Goal: Information Seeking & Learning: Find specific fact

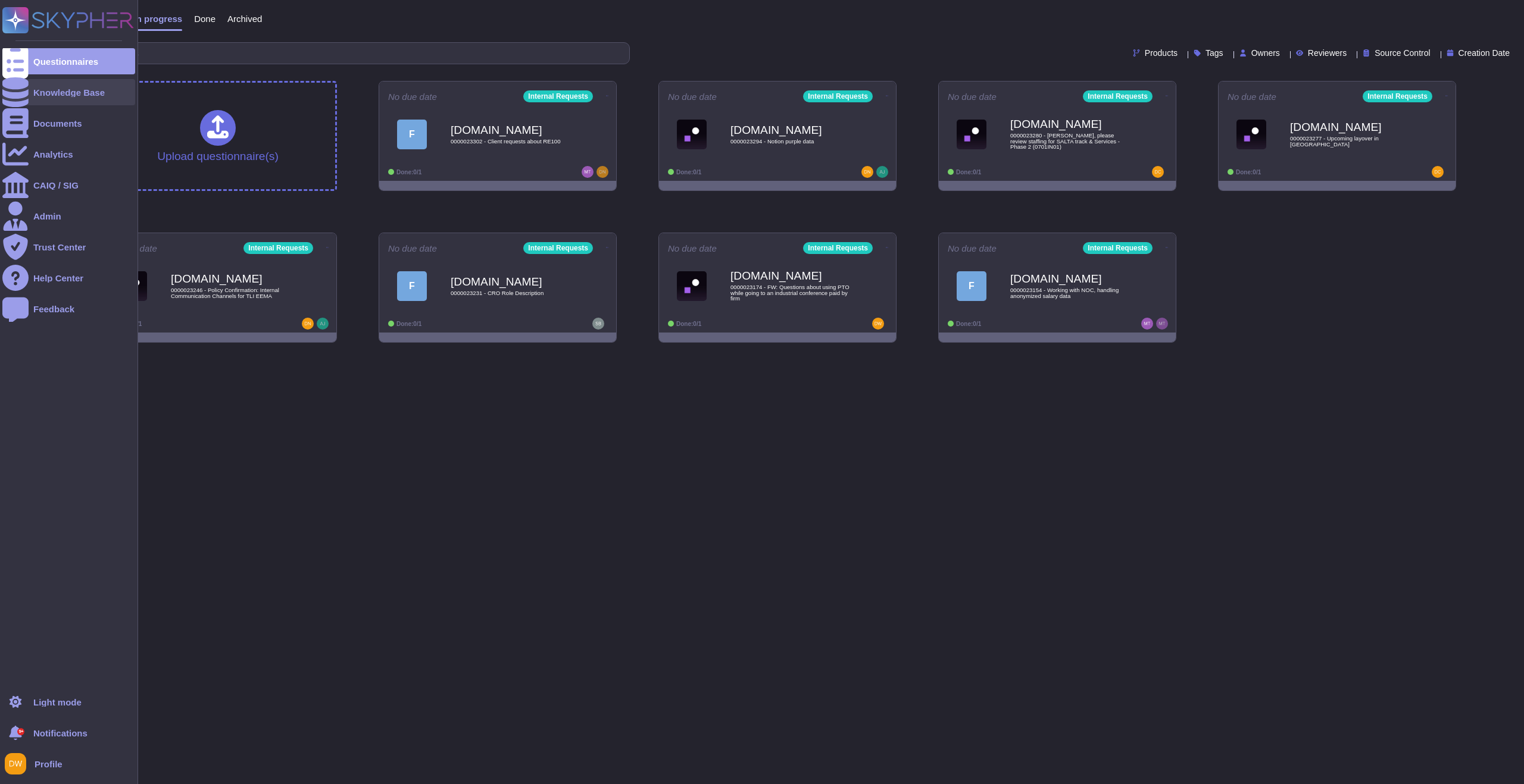
click at [95, 87] on div "Knowledge Base" at bounding box center [68, 92] width 132 height 26
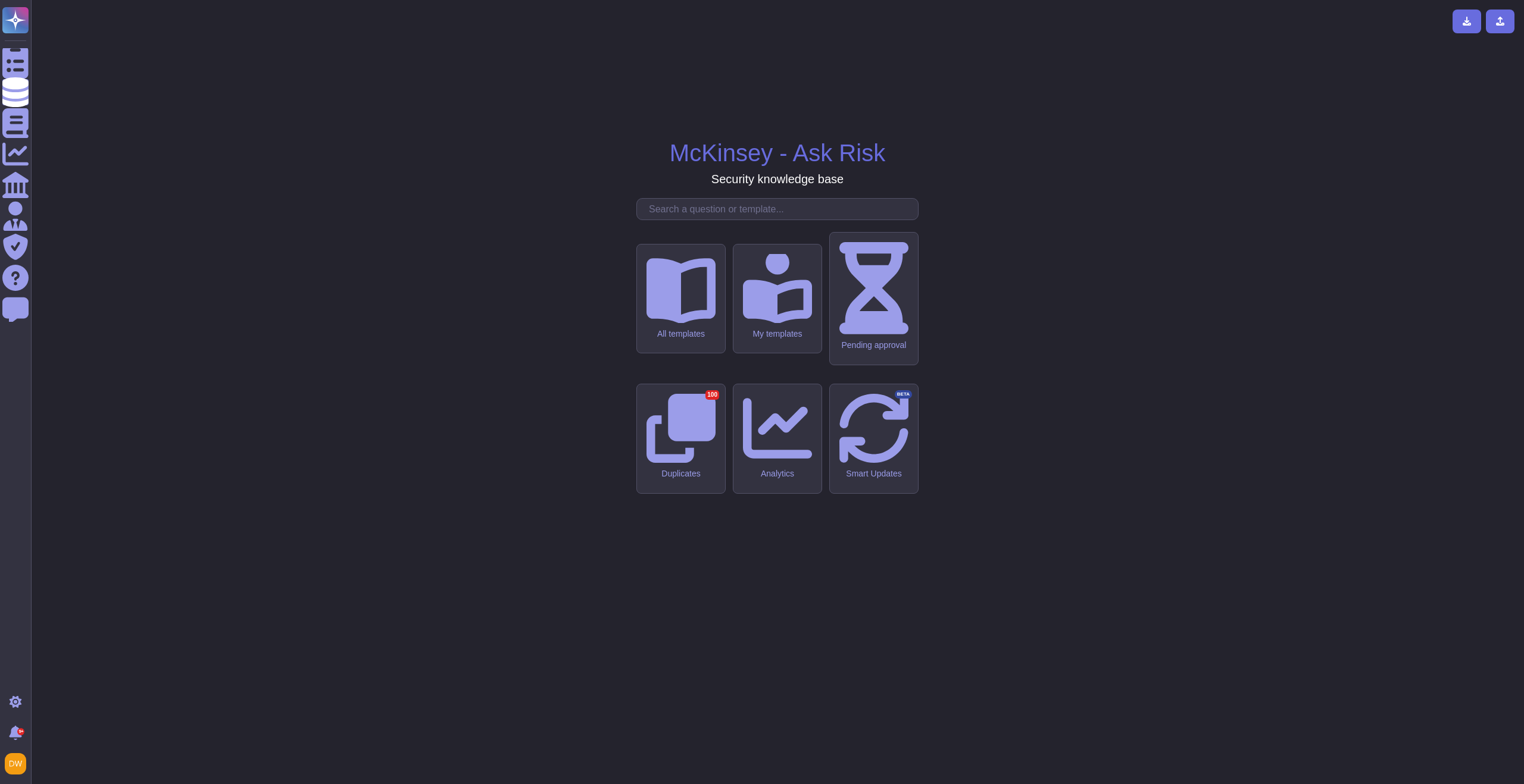
drag, startPoint x: 775, startPoint y: 307, endPoint x: 750, endPoint y: 315, distance: 26.2
click at [772, 219] on input "text" at bounding box center [781, 209] width 275 height 20
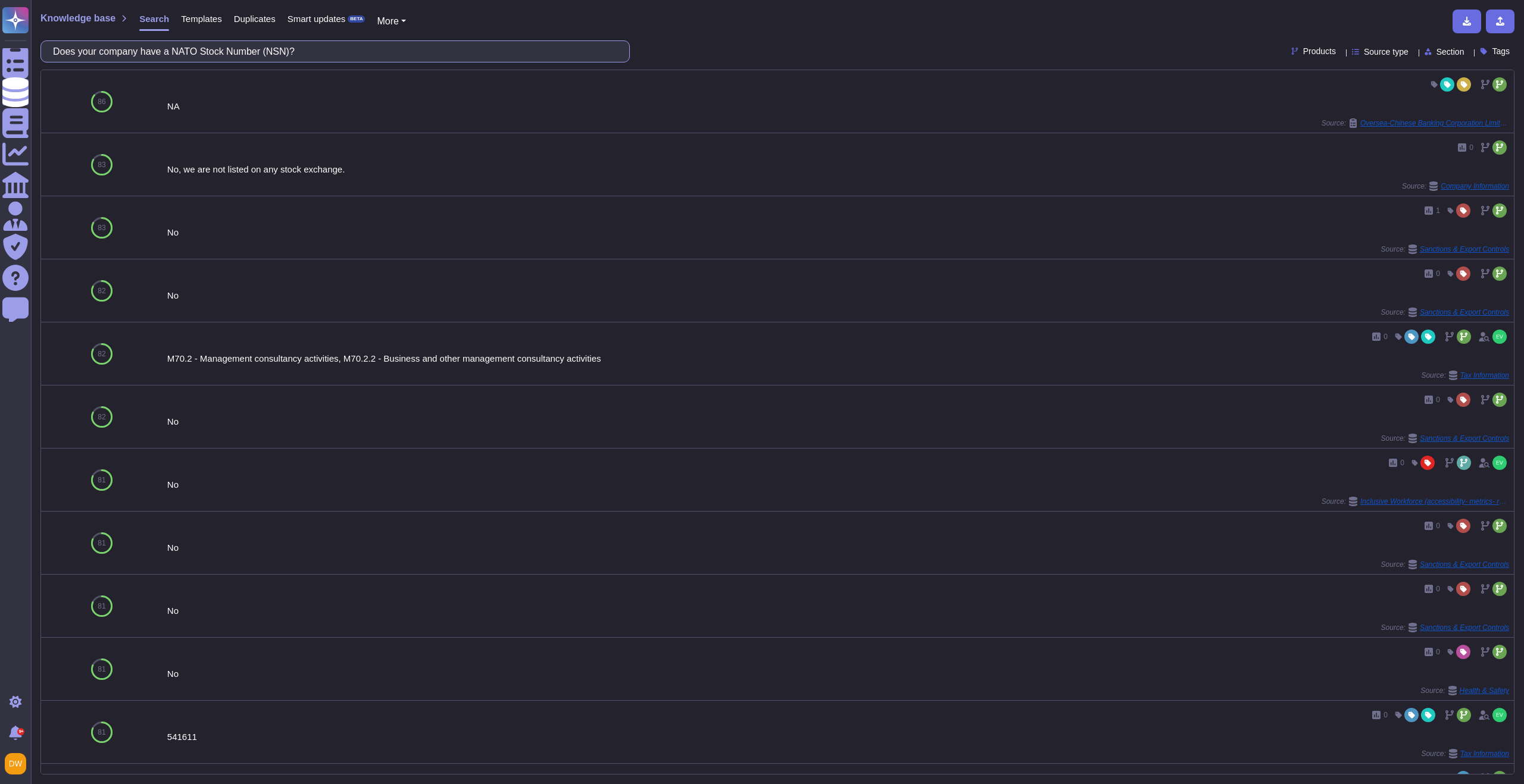
click at [171, 54] on input "Does your company have a NATO Stock Number (NSN)?" at bounding box center [332, 51] width 571 height 20
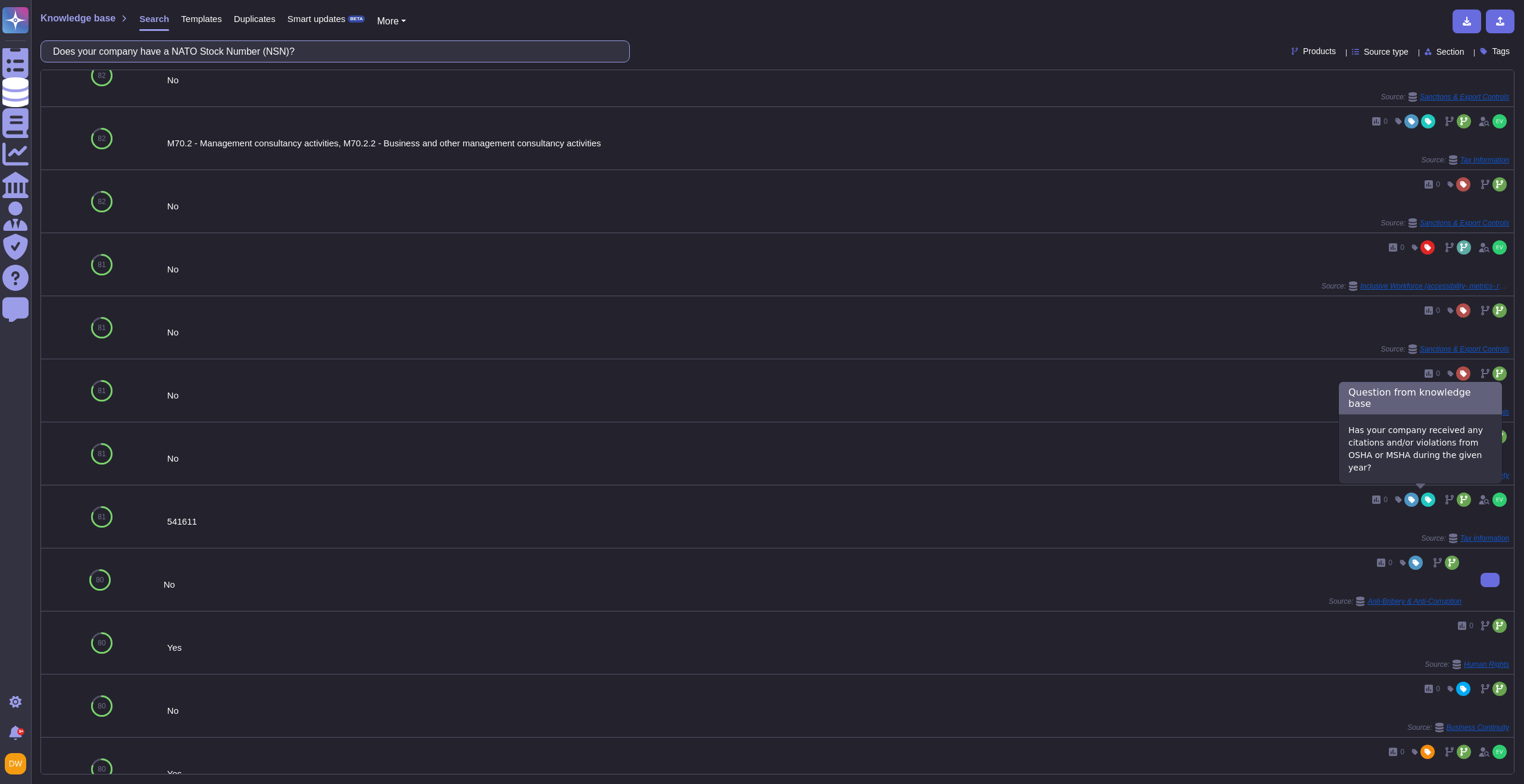
scroll to position [243, 0]
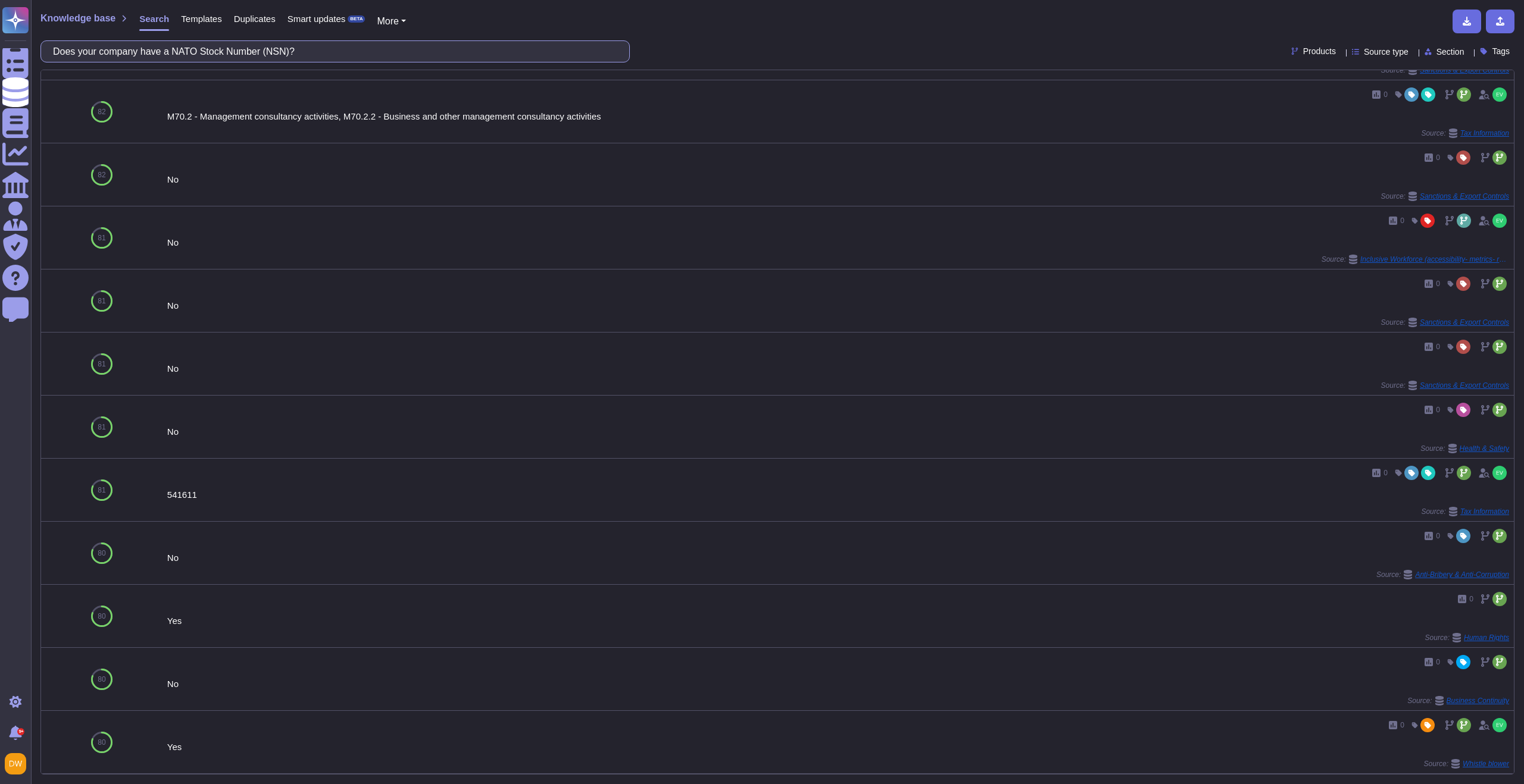
click at [290, 54] on input "Does your company have a NATO Stock Number (NSN)?" at bounding box center [332, 51] width 571 height 20
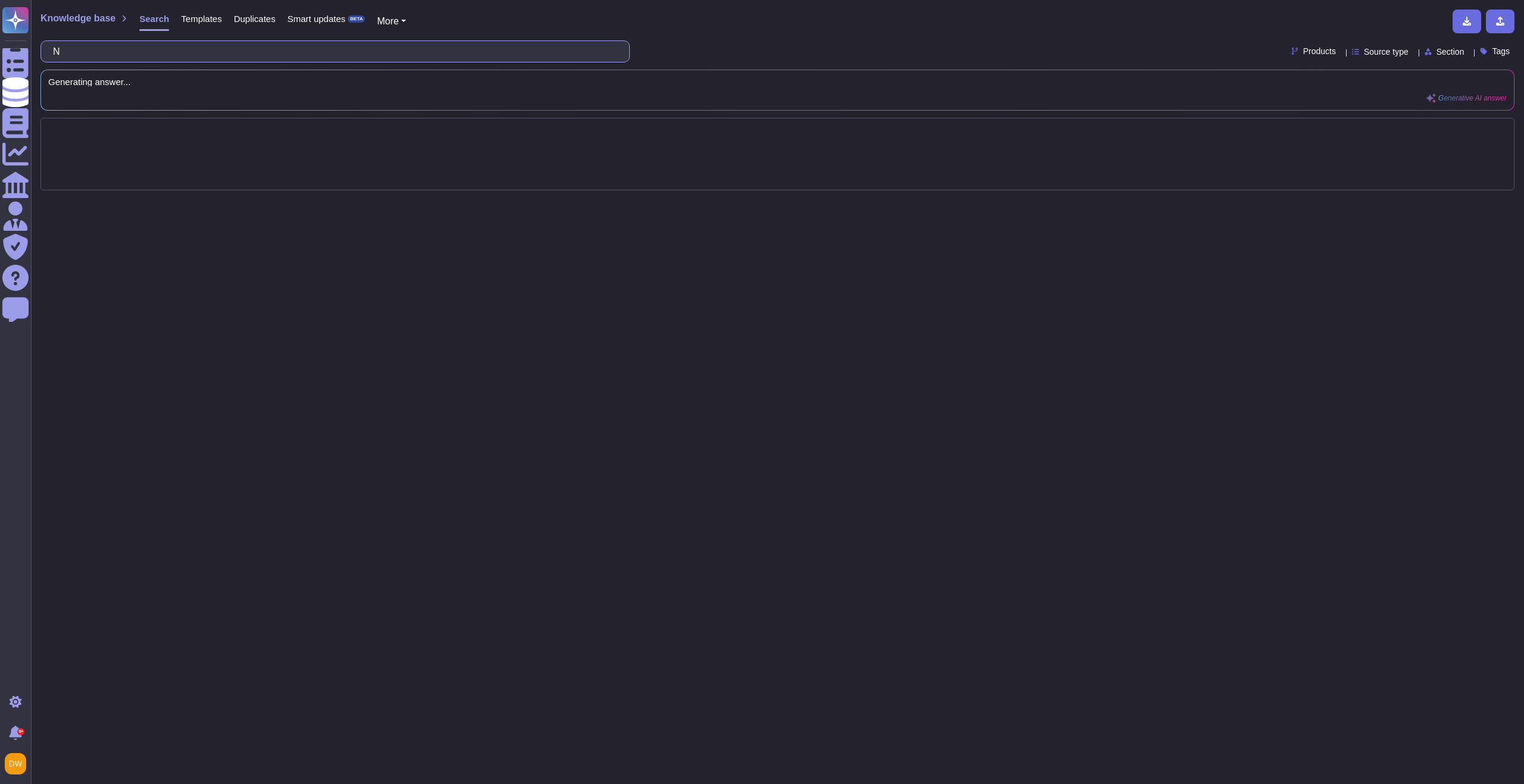
scroll to position [0, 0]
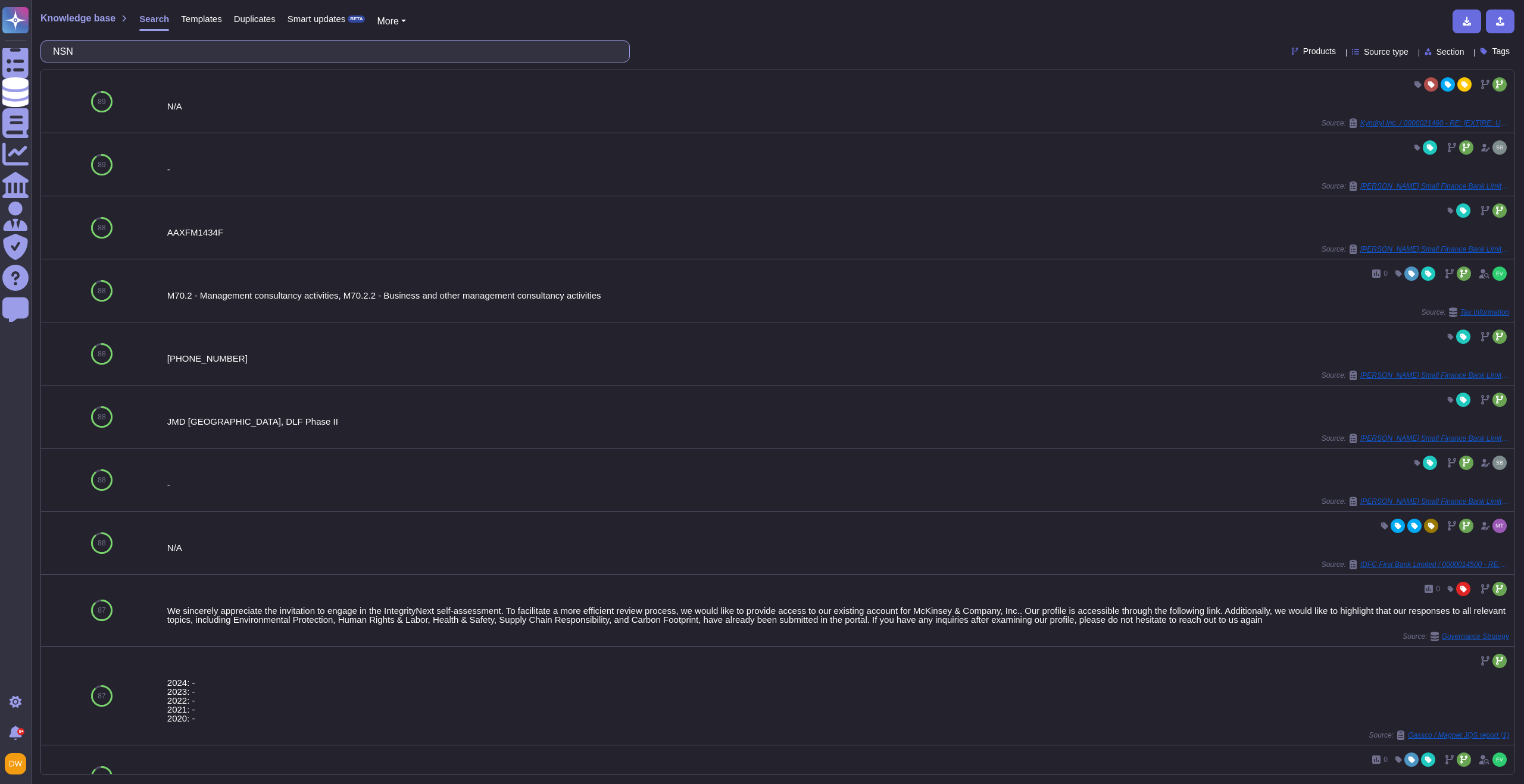
click at [255, 48] on input "NSN" at bounding box center [332, 51] width 571 height 20
paste input "What is your Turnover in Defence and Security (in %)in the past Fiscal Year?"
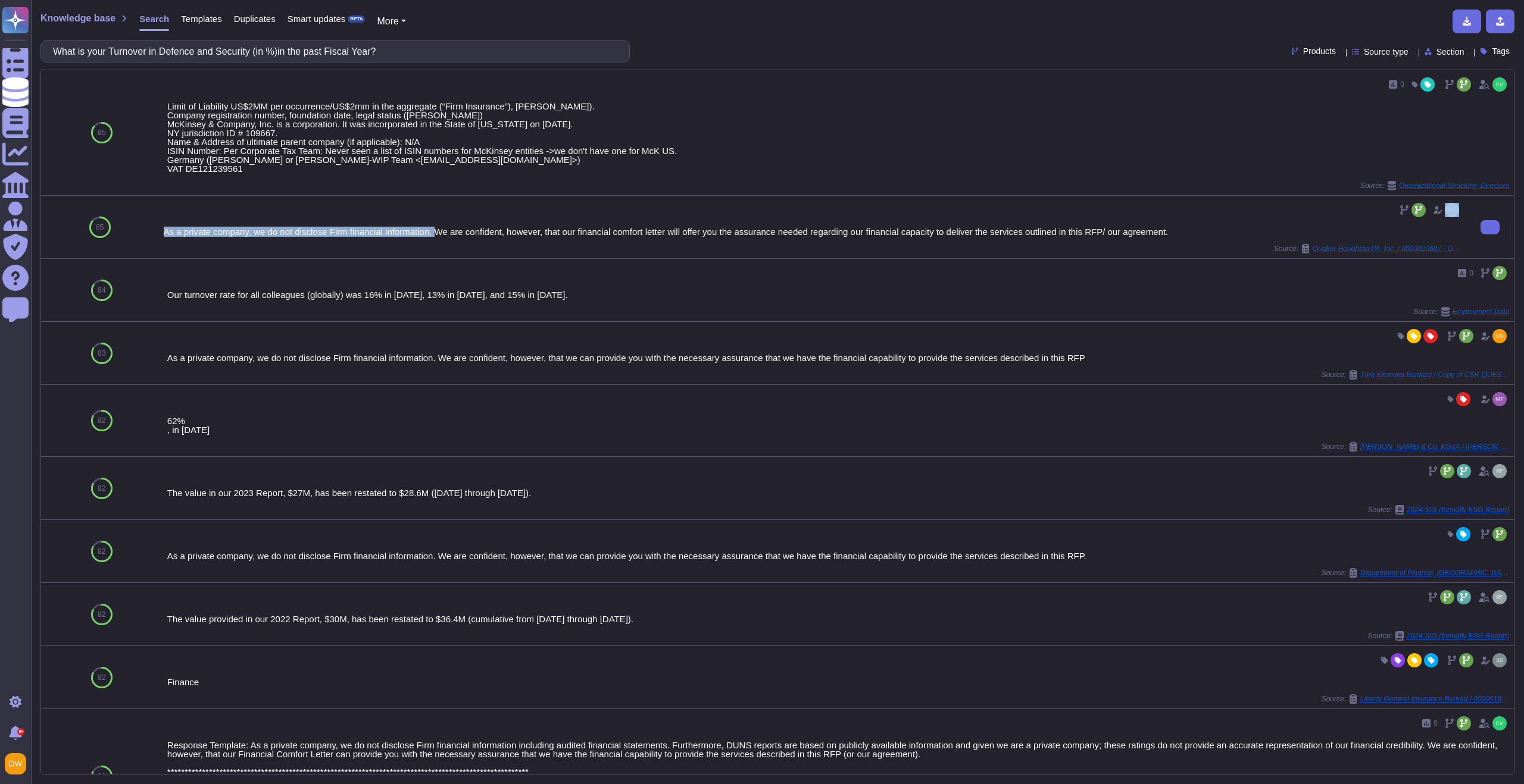
drag, startPoint x: 166, startPoint y: 231, endPoint x: 437, endPoint y: 237, distance: 271.1
click at [443, 234] on div "As a private company, we do not disclose Firm financial information. We are con…" at bounding box center [812, 231] width 1298 height 9
click at [437, 237] on div "As a private company, we do not disclose Firm financial information. We are con…" at bounding box center [812, 231] width 1298 height 9
drag, startPoint x: 165, startPoint y: 233, endPoint x: 437, endPoint y: 235, distance: 272.0
click at [437, 235] on div "As a private company, we do not disclose Firm financial information. We are con…" at bounding box center [812, 231] width 1298 height 9
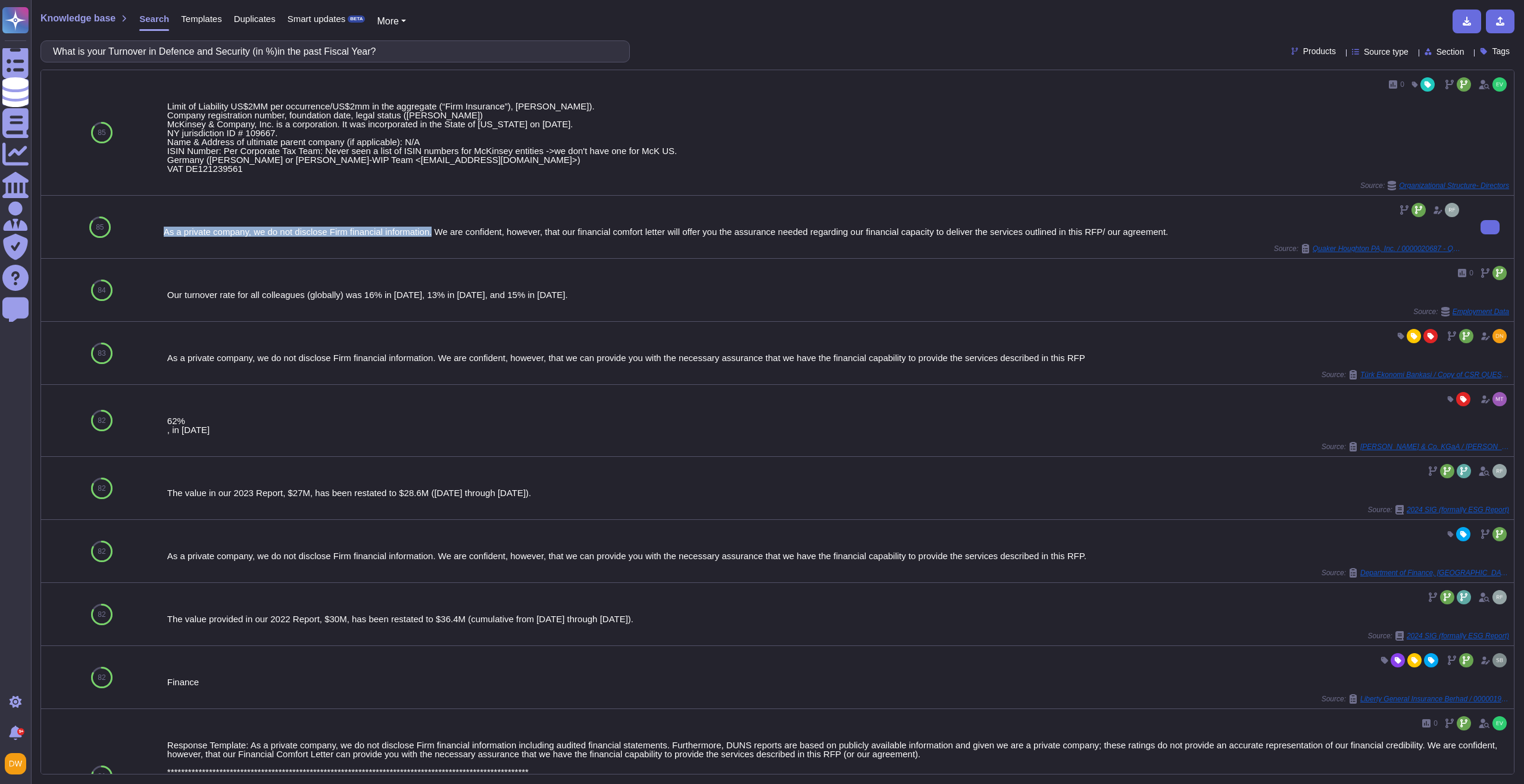
copy div "As a private company, we do not disclose Firm financial information."
drag, startPoint x: 121, startPoint y: 52, endPoint x: 263, endPoint y: 50, distance: 142.0
click at [263, 50] on input "What is your Turnover in Defence and Security (in %)in the past Fiscal Year?" at bounding box center [332, 51] width 571 height 20
click at [167, 235] on div "As a private company, we do not disclose Firm financial information. We are con…" at bounding box center [812, 231] width 1298 height 9
drag, startPoint x: 164, startPoint y: 233, endPoint x: 439, endPoint y: 234, distance: 275.0
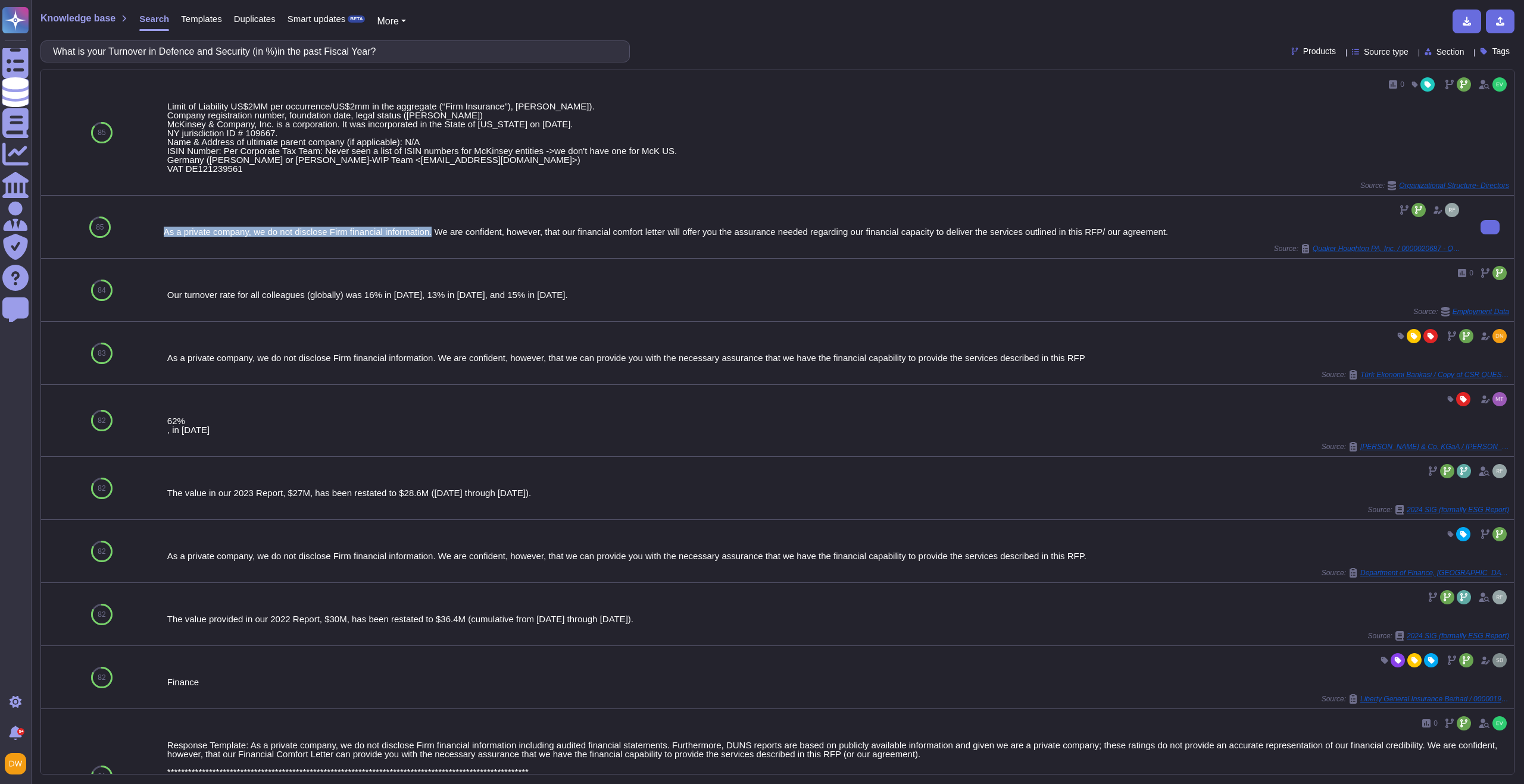
click at [438, 235] on div "As a private company, we do not disclose Firm financial information. We are con…" at bounding box center [812, 231] width 1298 height 9
copy div "As a private company, we do not disclose Firm financial information."
click at [381, 54] on input "What is your Turnover in Defence and Security (in %)in the past Fiscal Year?" at bounding box center [332, 51] width 571 height 20
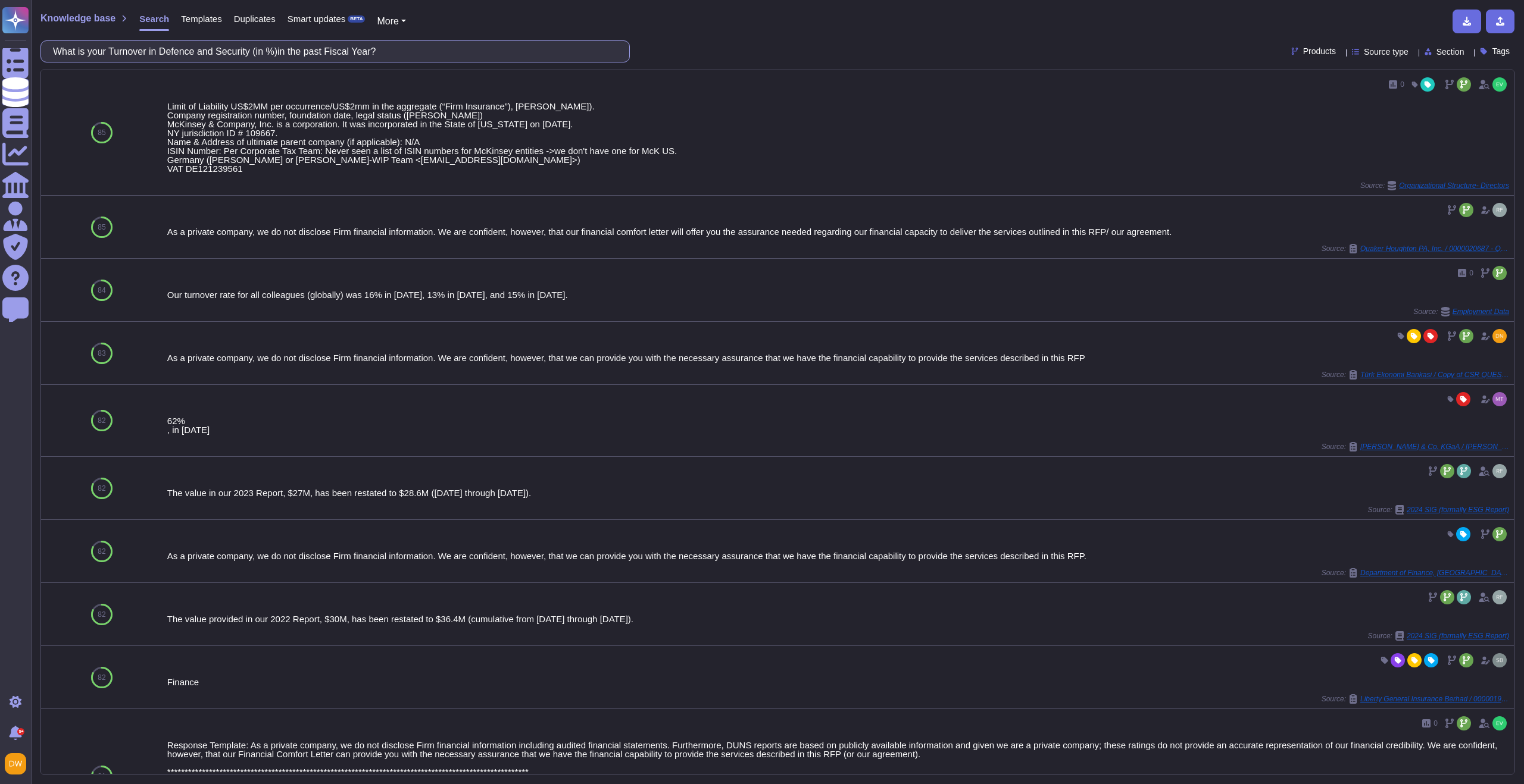
paste input "Is your company certified according to Allied Quality Assurance Publications"
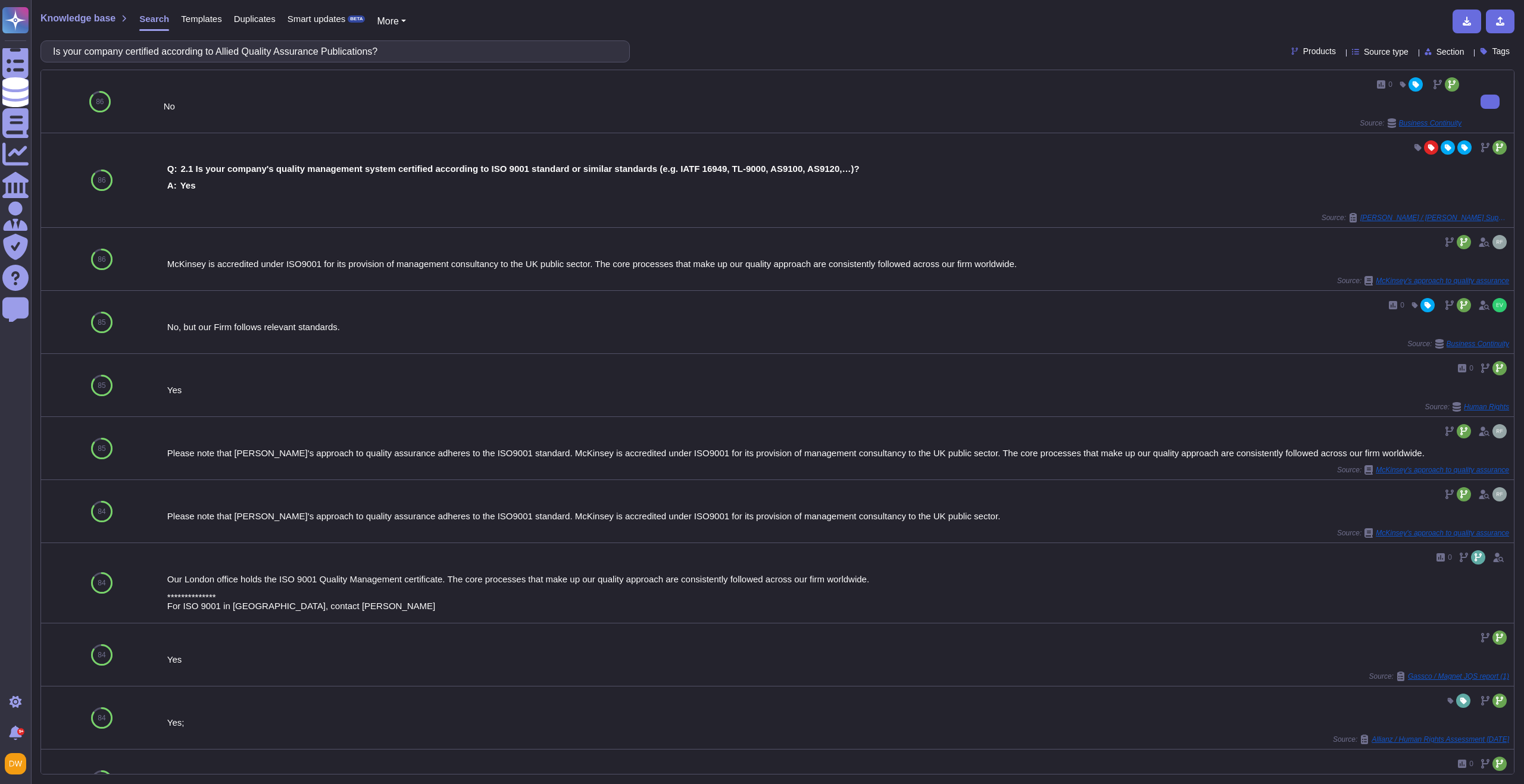
click at [672, 116] on div "0 No Source: Business Continuity" at bounding box center [812, 102] width 1298 height 53
click at [374, 44] on input "Is your company certified according to Allied Quality Assurance Publications?" at bounding box center [332, 51] width 571 height 20
paste input "Does your company have any other type of Environmental management certification"
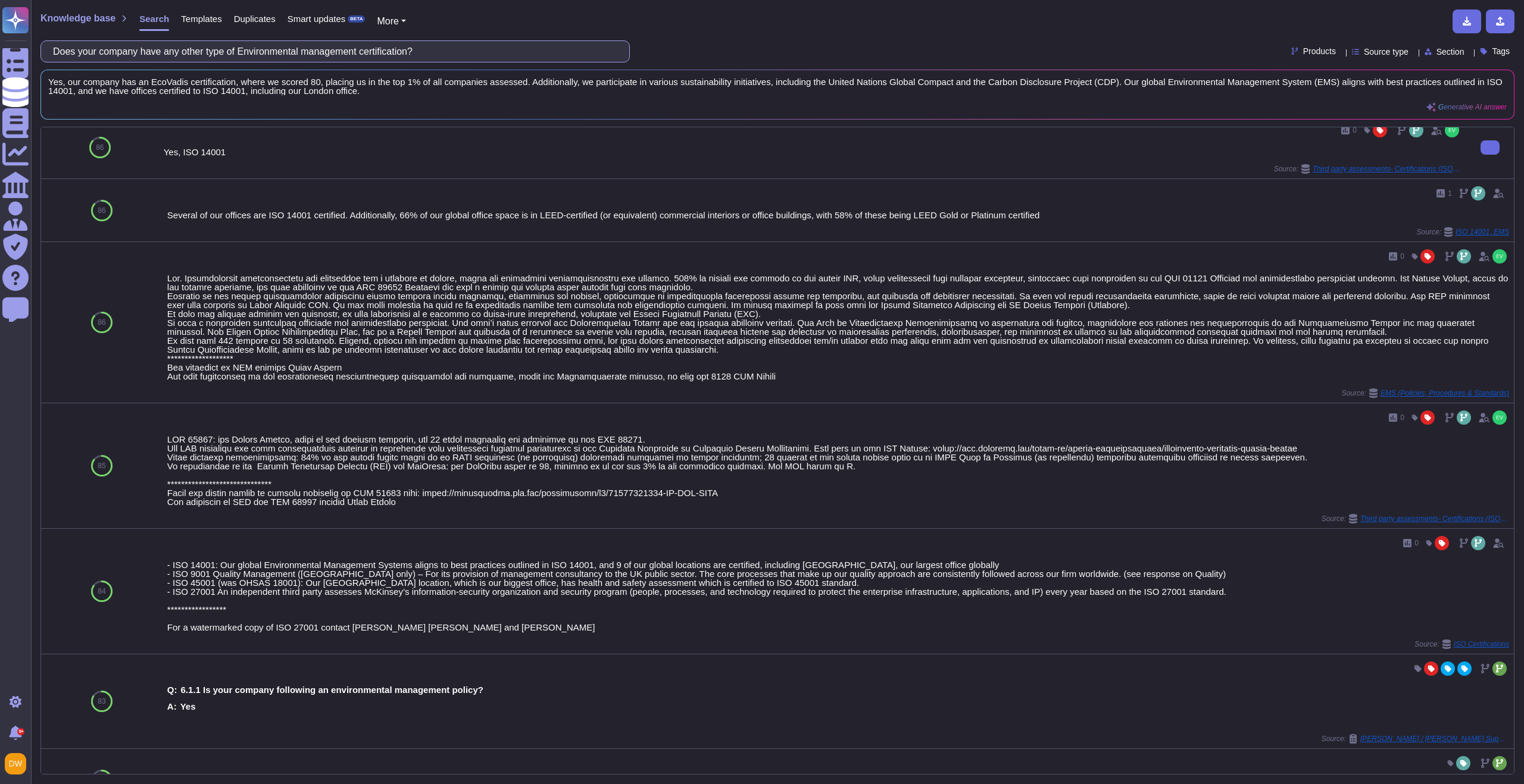
scroll to position [82, 0]
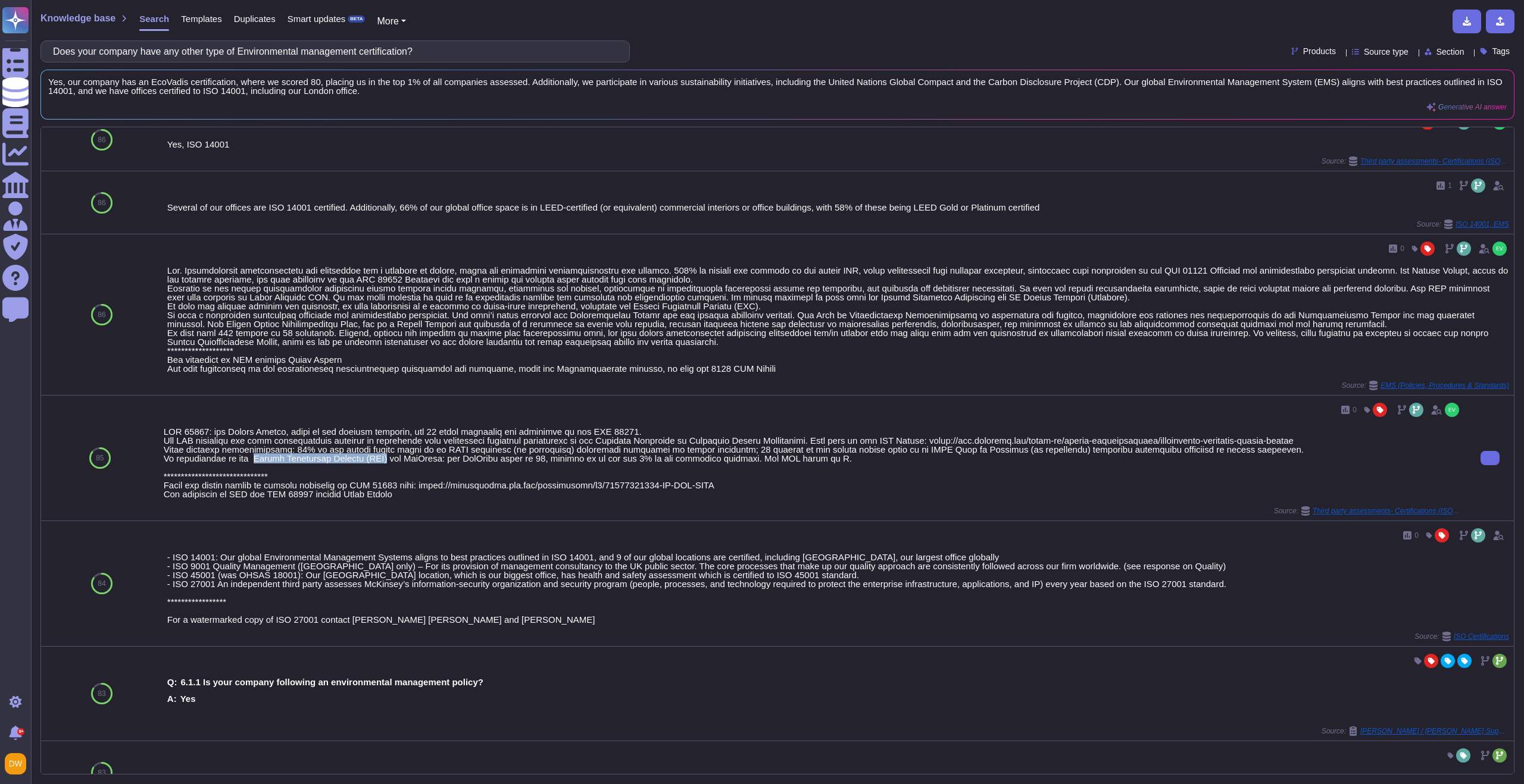
drag, startPoint x: 255, startPoint y: 460, endPoint x: 384, endPoint y: 461, distance: 129.0
click at [384, 461] on div at bounding box center [812, 463] width 1298 height 72
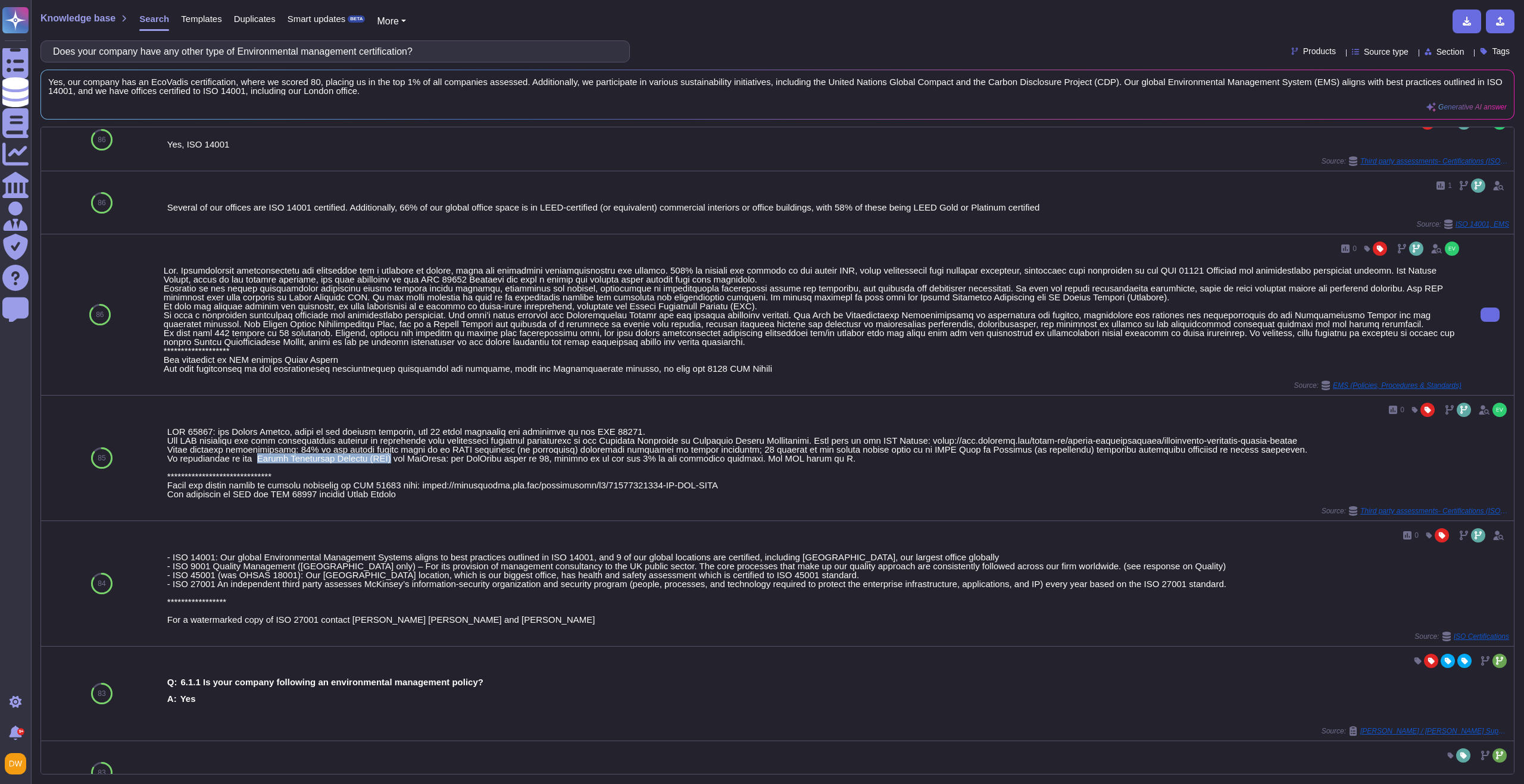
copy div "Carbon Disclosure Project (CDP)"
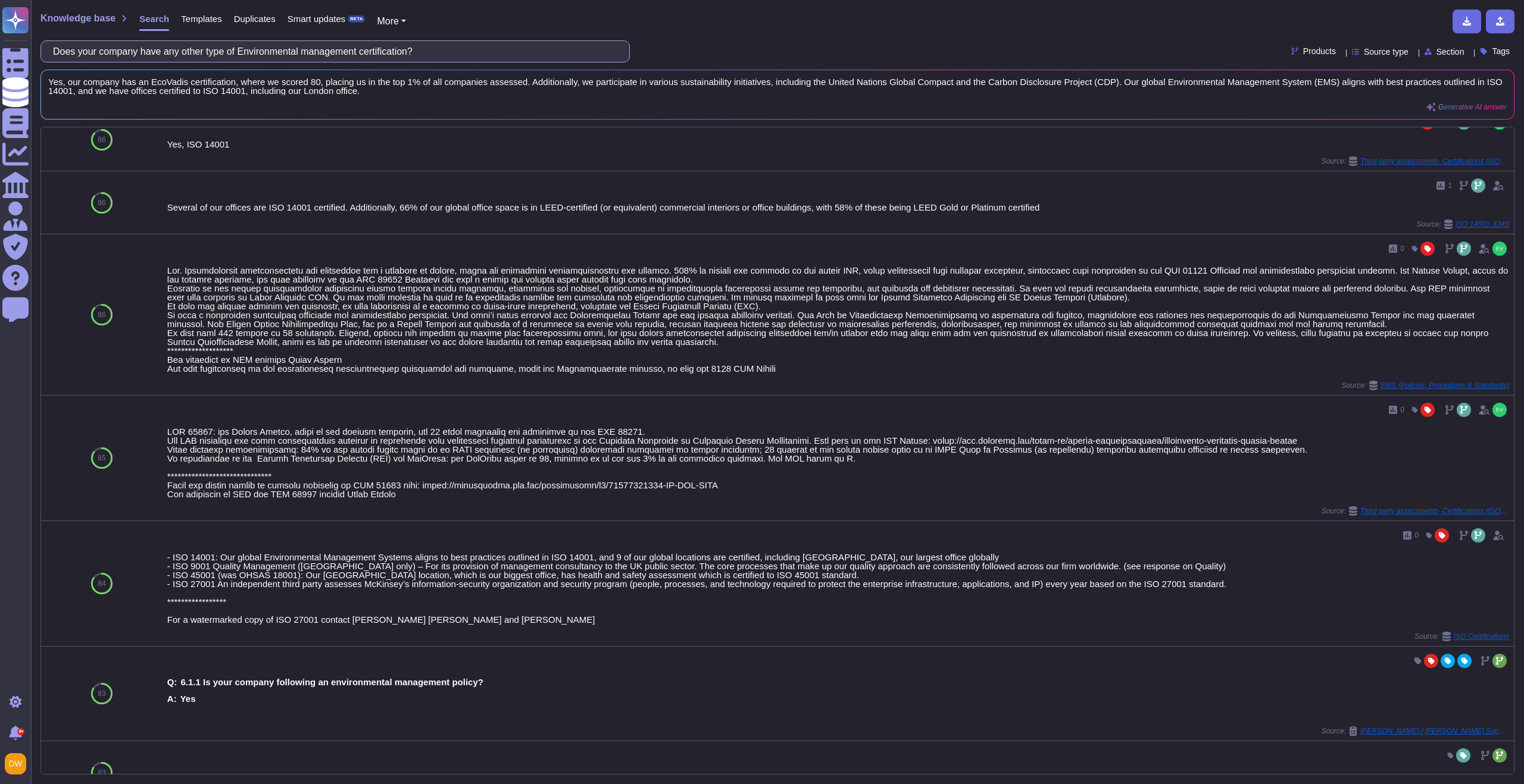
click at [449, 56] on input "Does your company have any other type of Environmental management certification?" at bounding box center [332, 51] width 571 height 20
paste input "Has your company defined written measures to protect the environment with regar…"
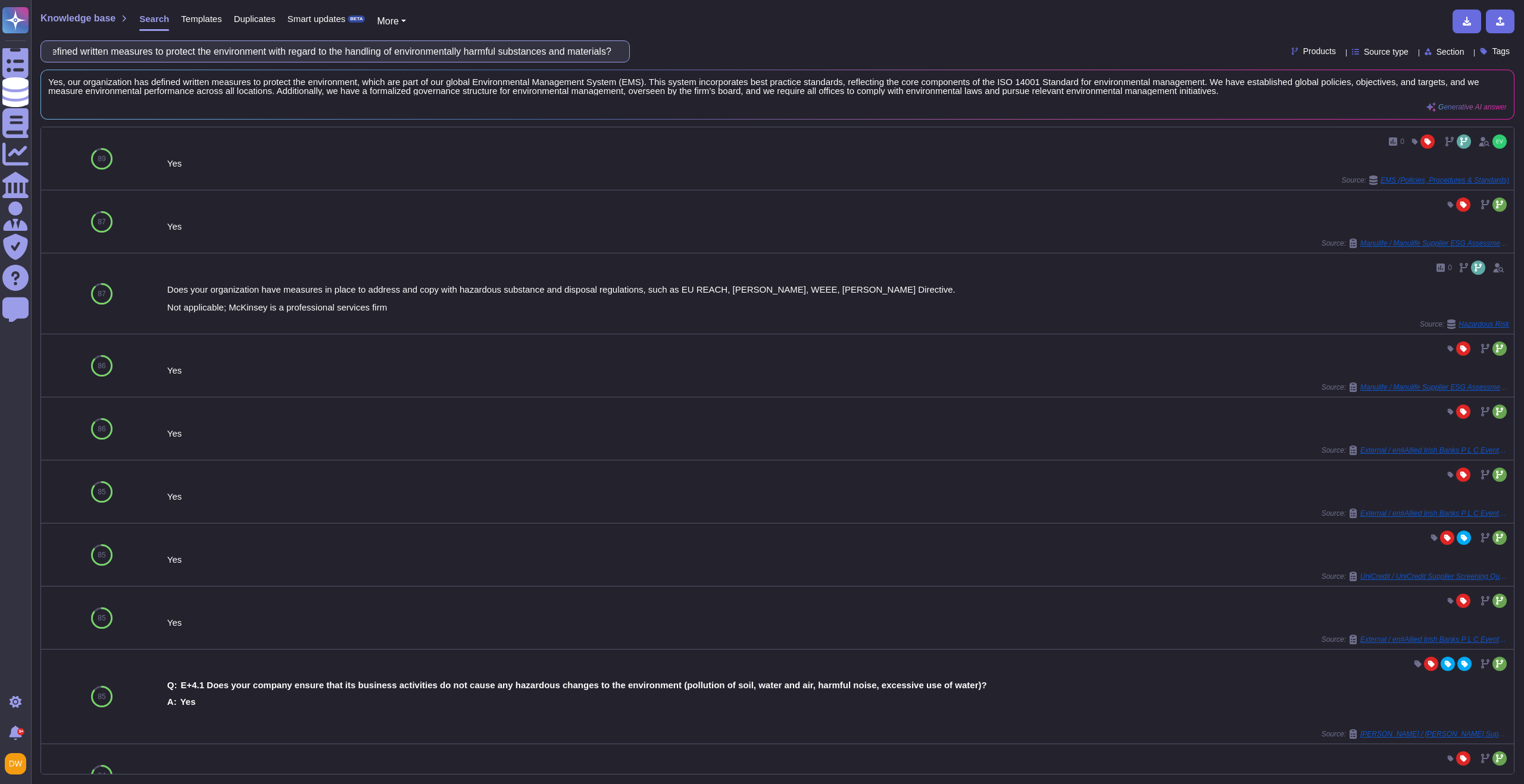
scroll to position [0, 0]
click at [306, 44] on input "Has your company defined written measures to protect the environment with regar…" at bounding box center [332, 51] width 571 height 20
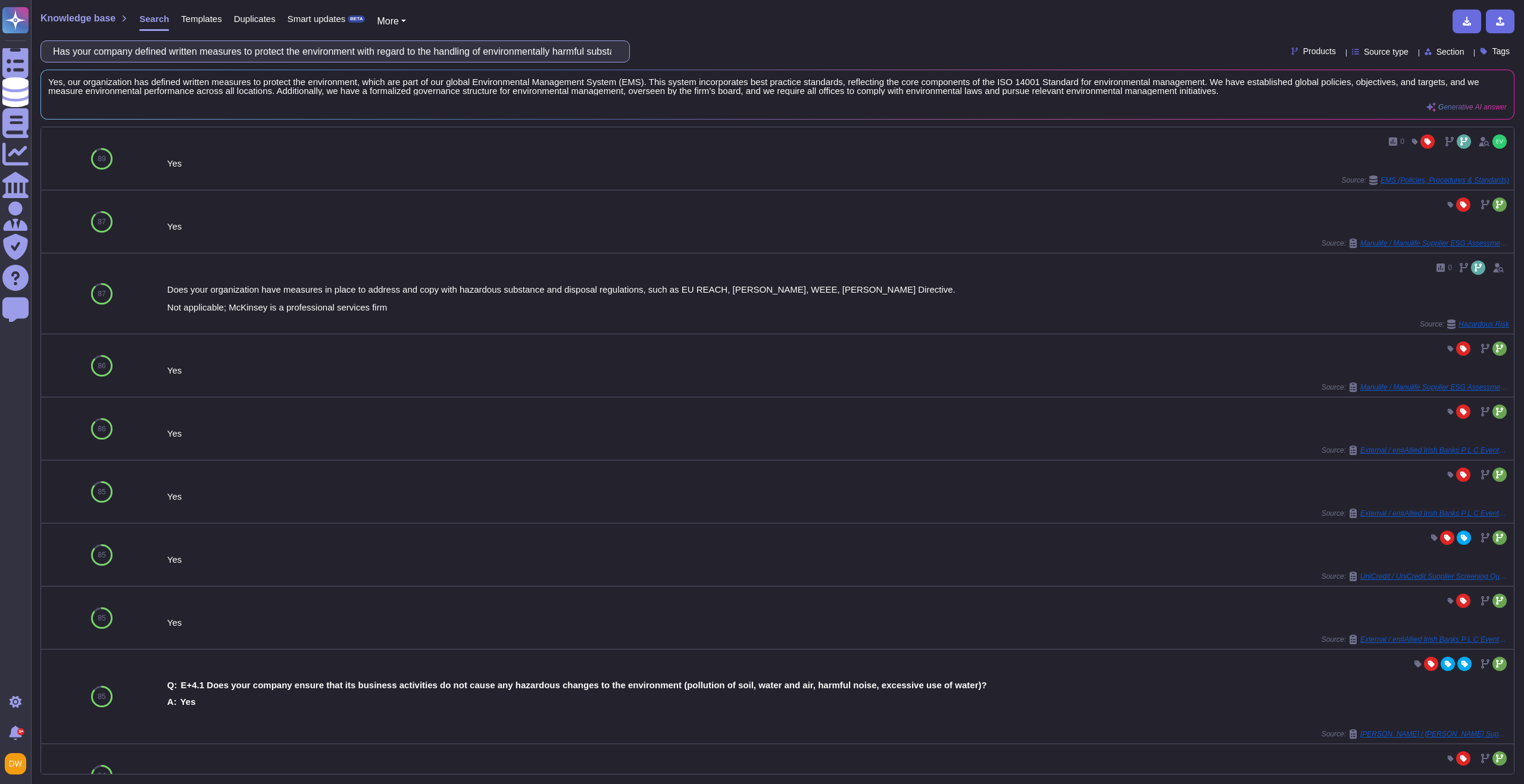
click at [304, 54] on input "Has your company defined written measures to protect the environment with regar…" at bounding box center [332, 51] width 571 height 20
paste input "Does your company have any other type of Information Security management certif…"
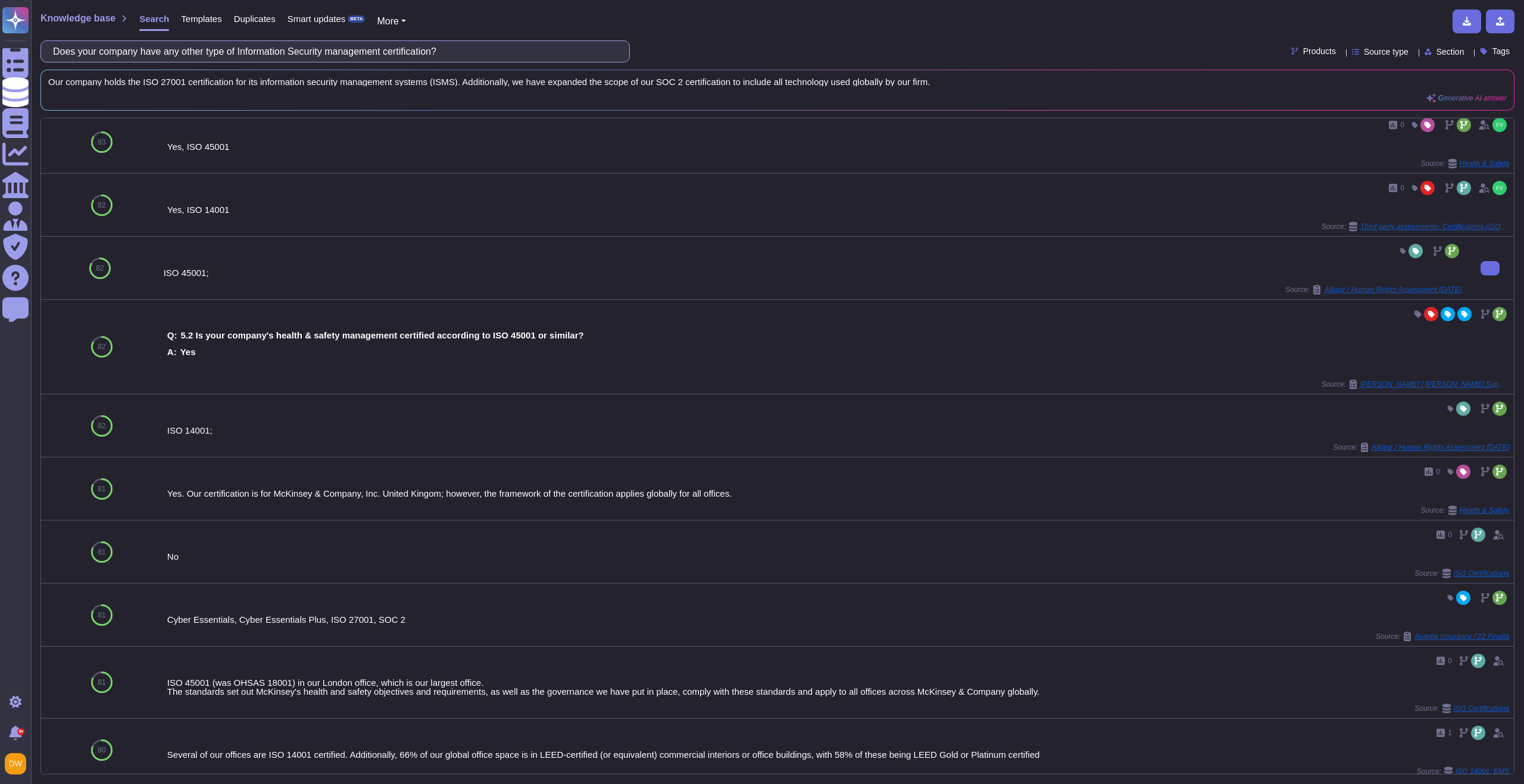
scroll to position [439, 0]
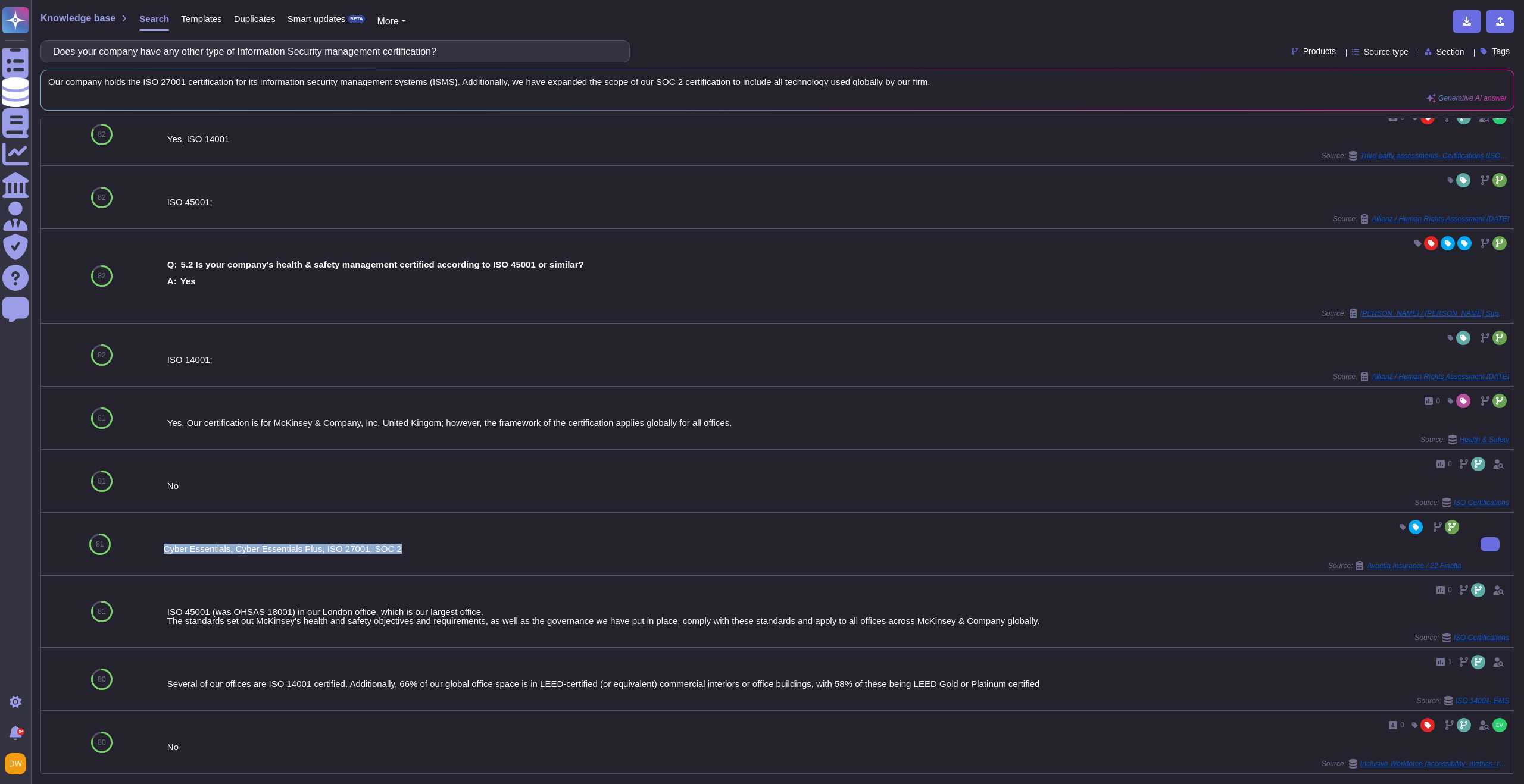
drag, startPoint x: 163, startPoint y: 547, endPoint x: 408, endPoint y: 549, distance: 245.0
click at [409, 551] on div "Cyber Essentials, Cyber Essentials Plus, ISO 27001, SOC 2" at bounding box center [812, 549] width 1298 height 9
copy div "Cyber Essentials, Cyber Essentials Plus, ISO 27001, SOC 2"
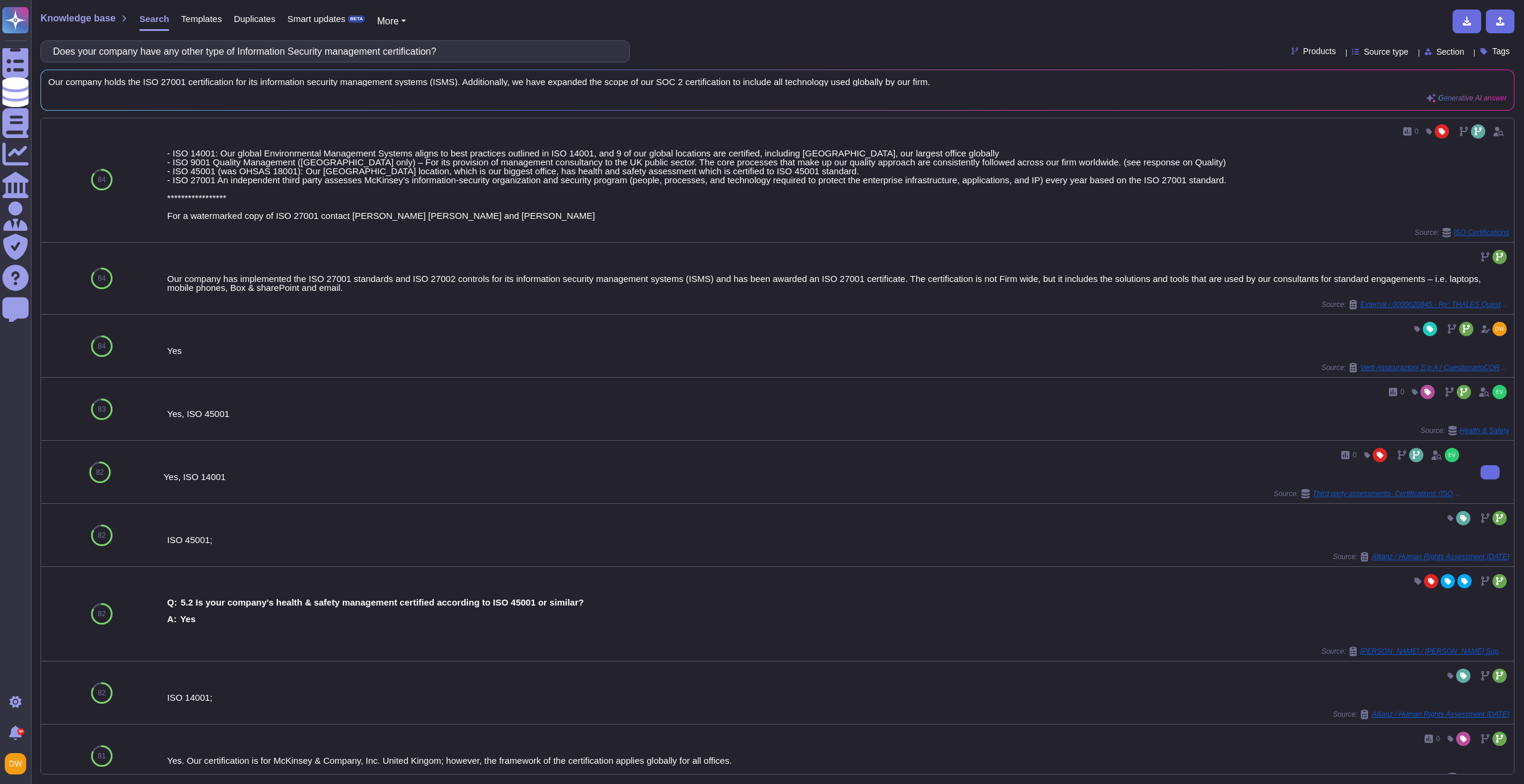
scroll to position [0, 0]
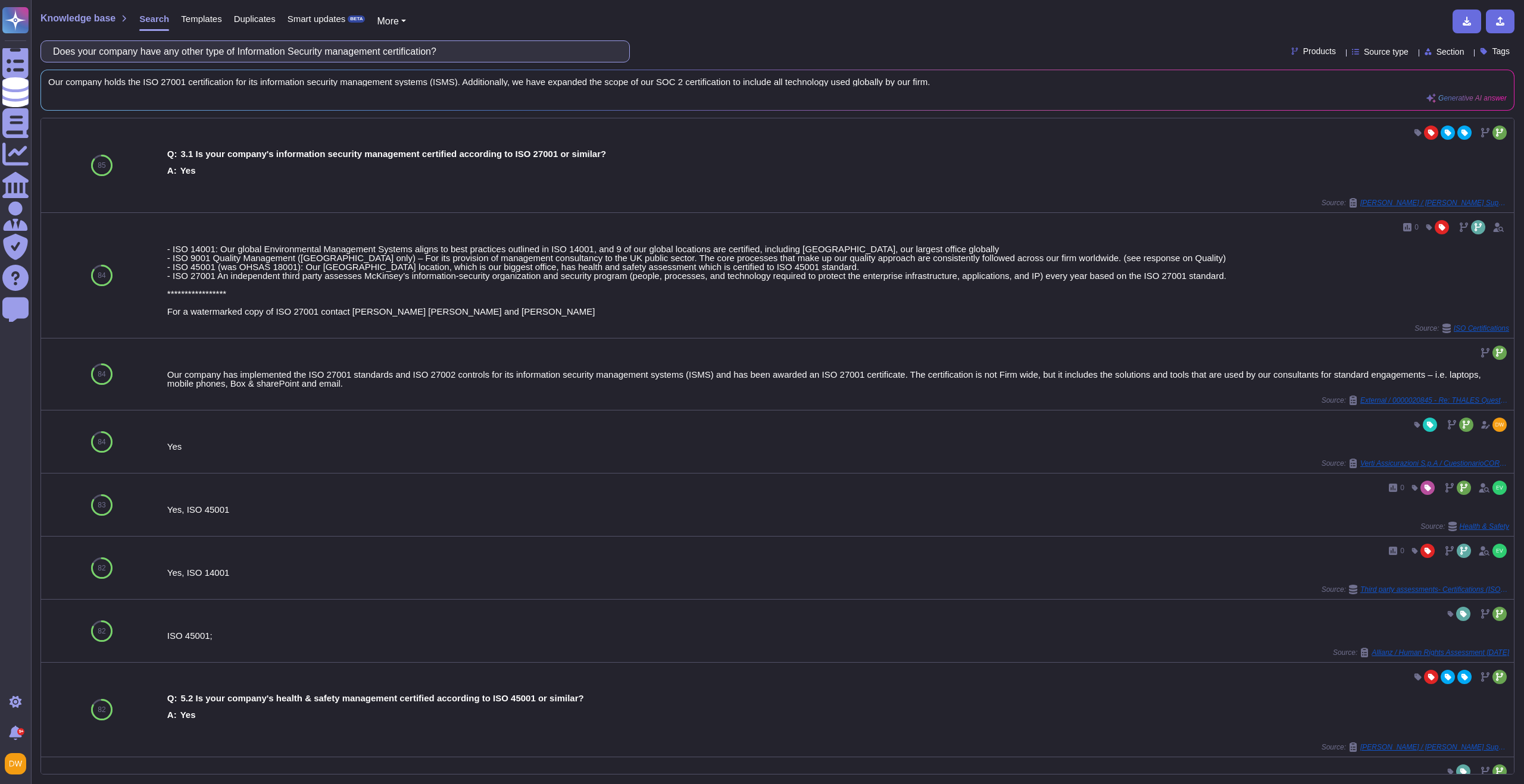
click at [329, 57] on input "Does your company have any other type of Information Security management certif…" at bounding box center [332, 51] width 571 height 20
paste input "greenhouse gas balance sheet"
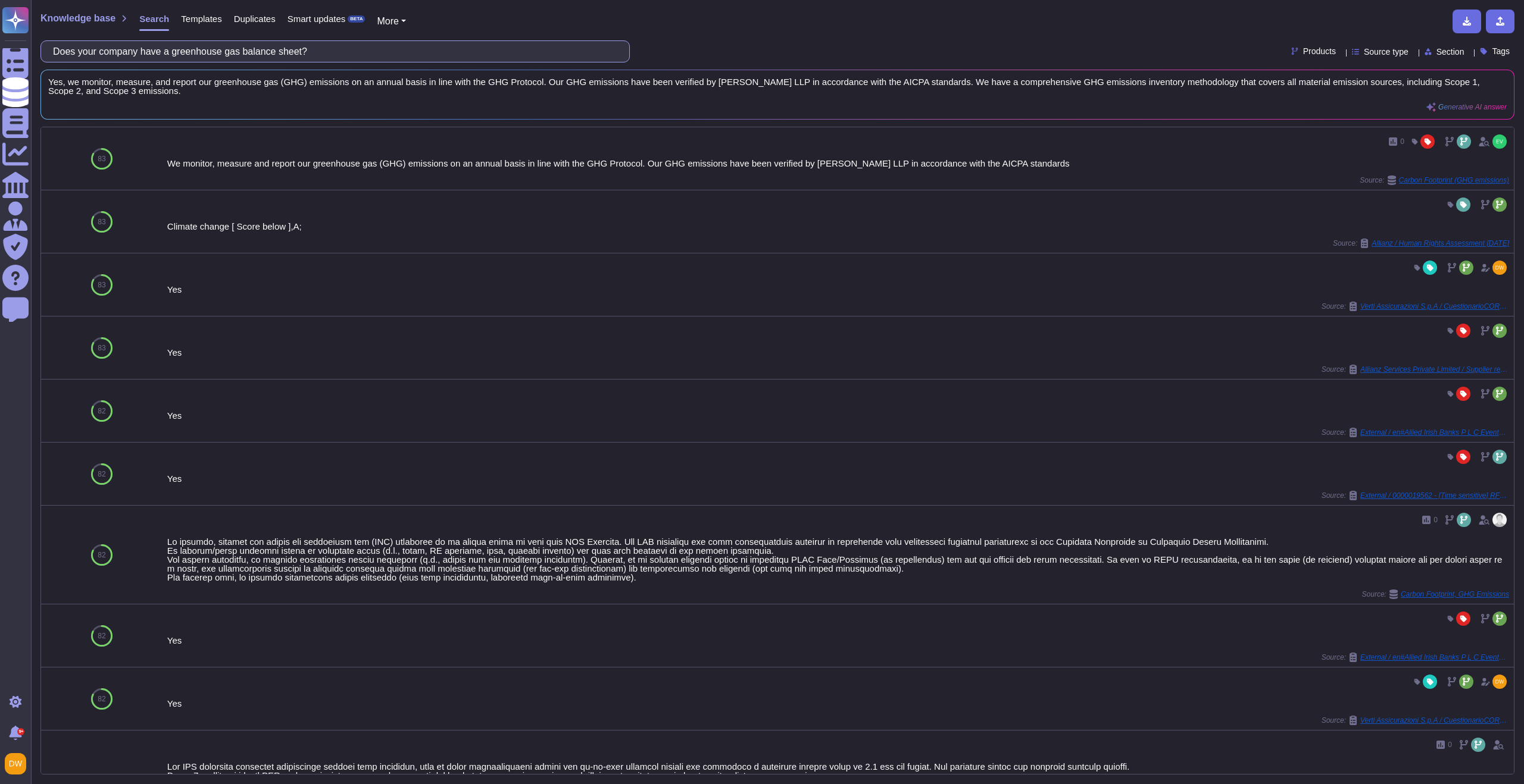
click at [374, 60] on input "Does your company have a greenhouse gas balance sheet?" at bounding box center [332, 51] width 571 height 20
paste input "What is your company's water consumption per year in tonnes"
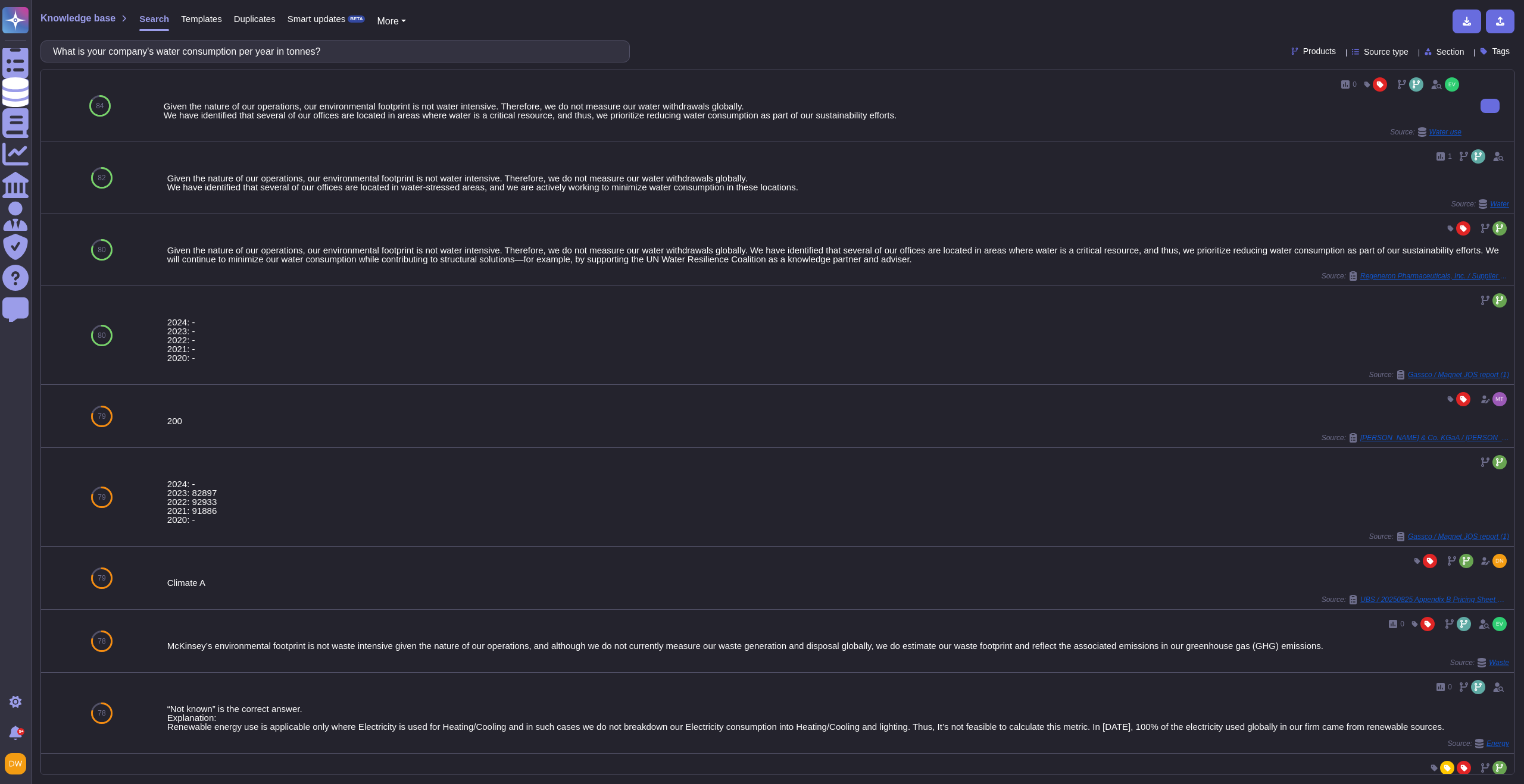
click at [167, 107] on div "Given the nature of our operations, our environmental footprint is not water in…" at bounding box center [812, 110] width 1298 height 18
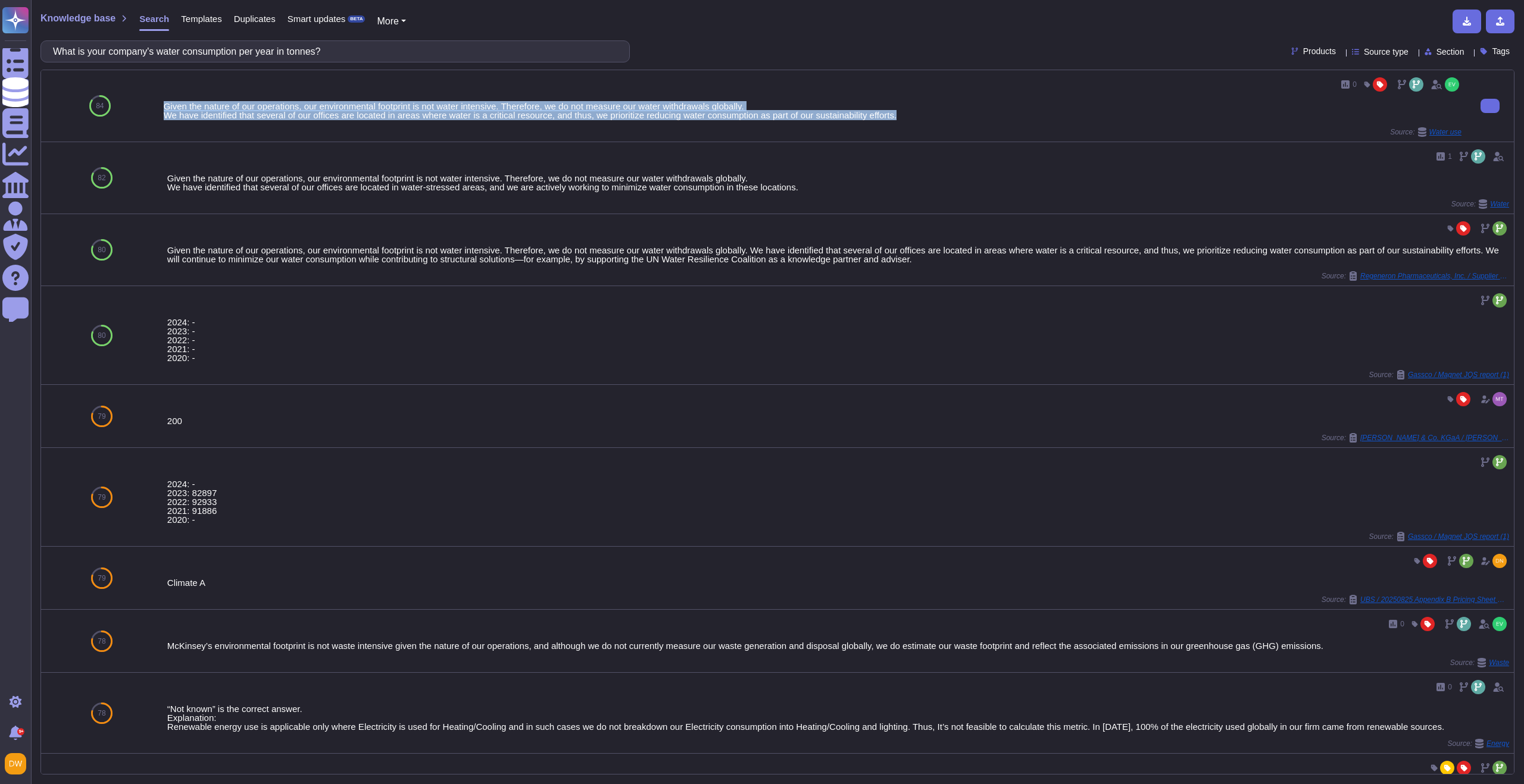
drag, startPoint x: 165, startPoint y: 104, endPoint x: 922, endPoint y: 112, distance: 757.0
click at [922, 112] on div "Given the nature of our operations, our environmental footprint is not water in…" at bounding box center [812, 110] width 1298 height 18
copy div "Given the nature of our operations, our environmental footprint is not water in…"
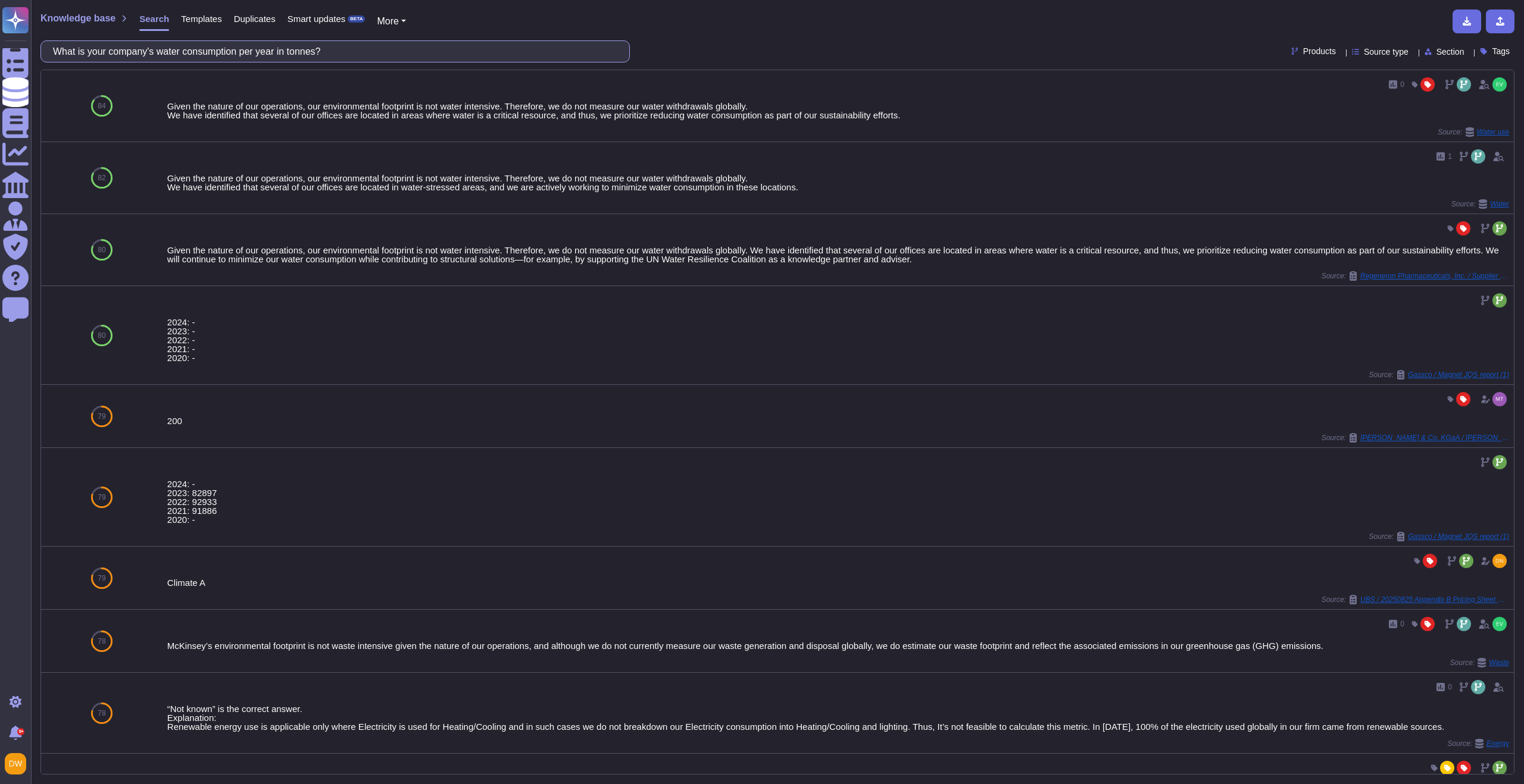
click at [402, 54] on input "What is your company's water consumption per year in tonnes?" at bounding box center [332, 51] width 571 height 20
paste input "the total amount of non-recyclable waste"
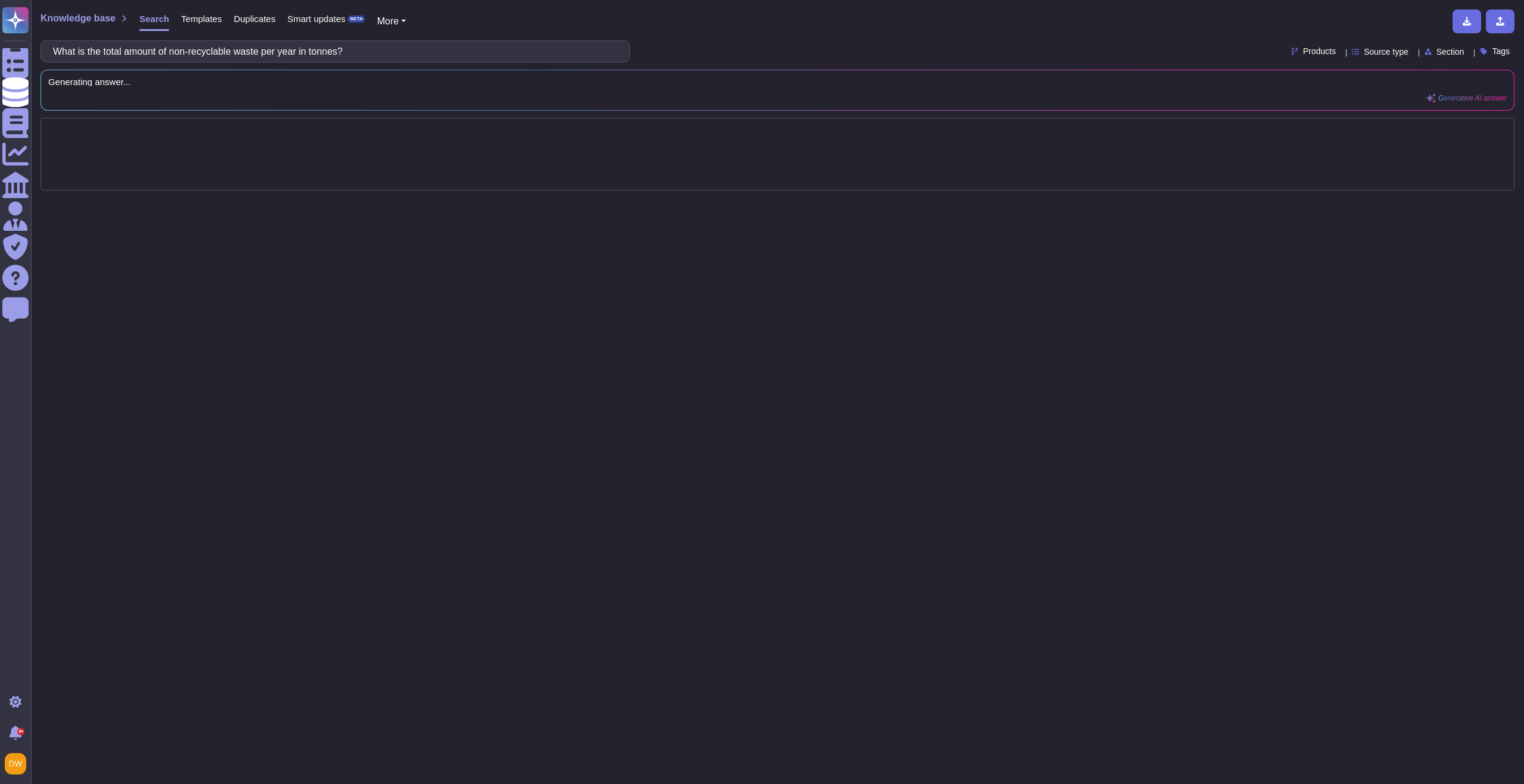
type input "What is the total amount of non-recyclable waste per year in tonnes?"
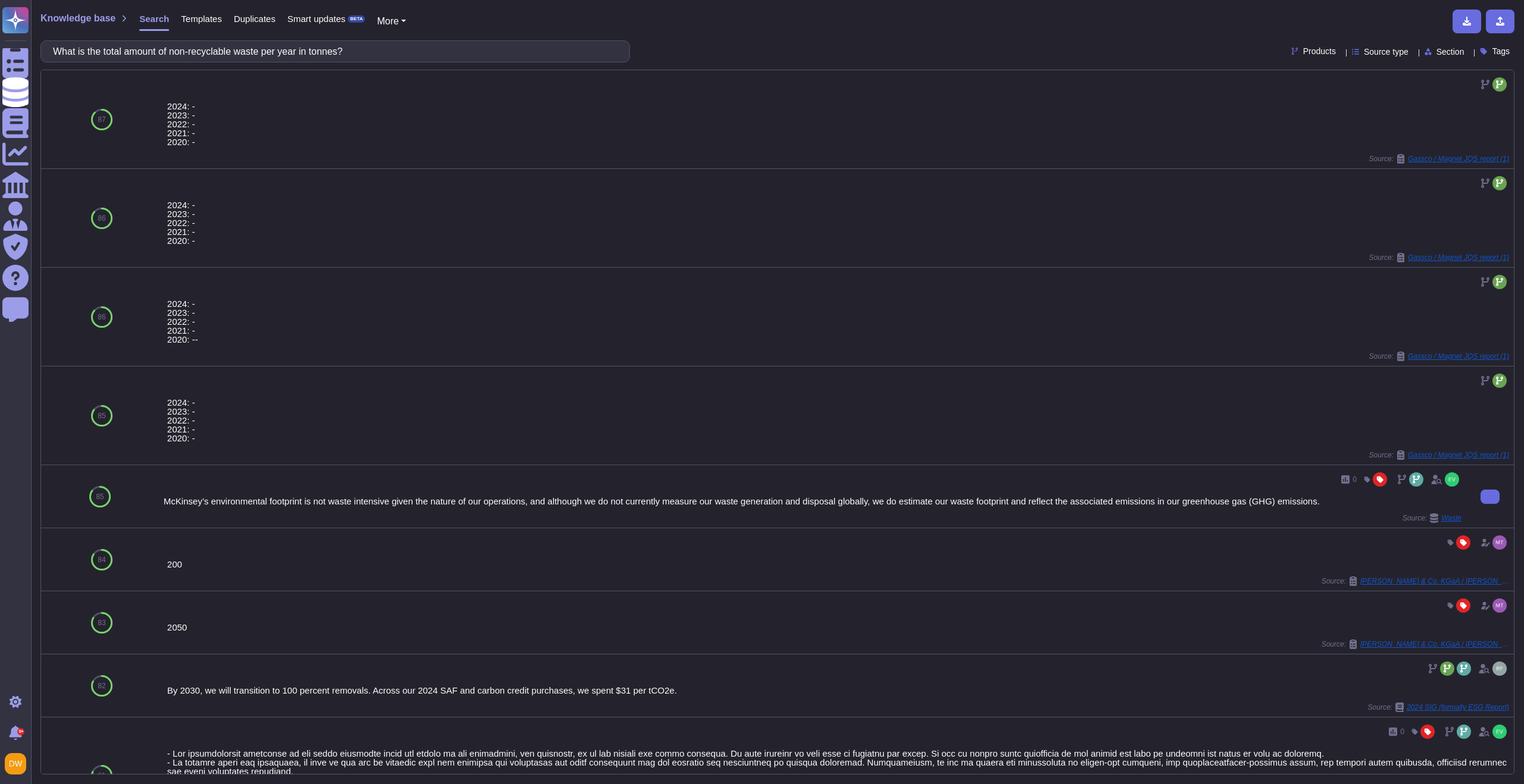
click at [193, 506] on div "McKinsey’s environmental footprint is not waste intensive given the nature of o…" at bounding box center [812, 501] width 1298 height 9
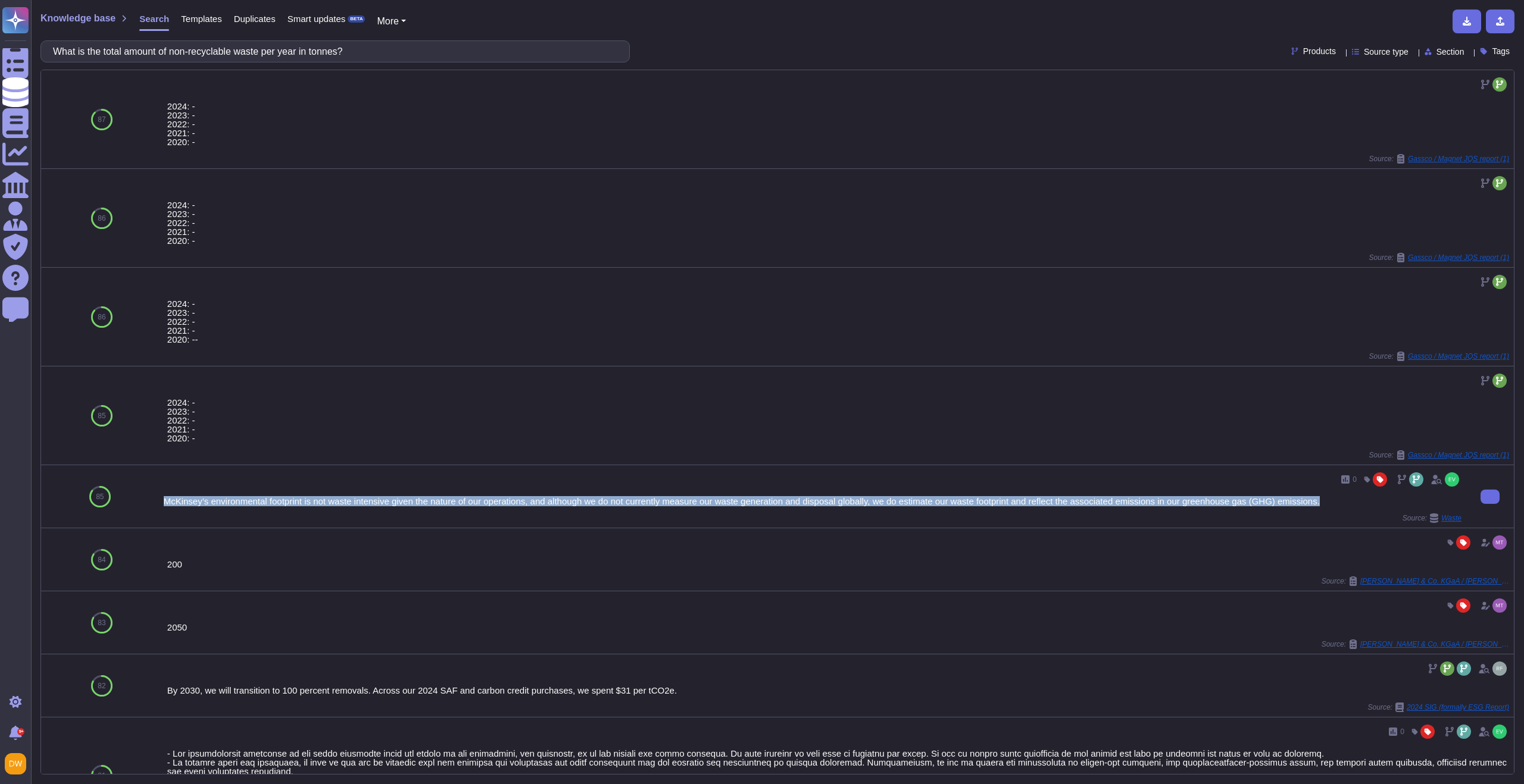
drag, startPoint x: 162, startPoint y: 503, endPoint x: 1378, endPoint y: 509, distance: 1216.0
click at [1378, 509] on div "0 McKinsey’s environmental footprint is not waste intensive given the nature of…" at bounding box center [812, 497] width 1298 height 53
copy div "McKinsey’s environmental footprint is not waste intensive given the nature of o…"
